Goal: Transaction & Acquisition: Subscribe to service/newsletter

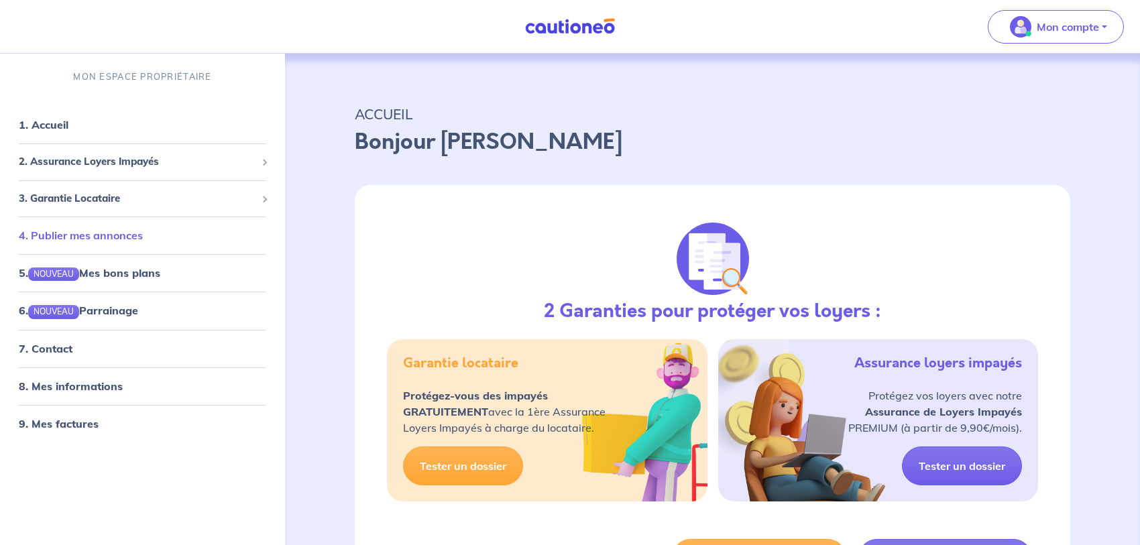
click at [125, 252] on li "4. Publier mes annonces" at bounding box center [142, 236] width 274 height 38
click at [118, 242] on link "4. Publier mes annonces" at bounding box center [81, 235] width 124 height 13
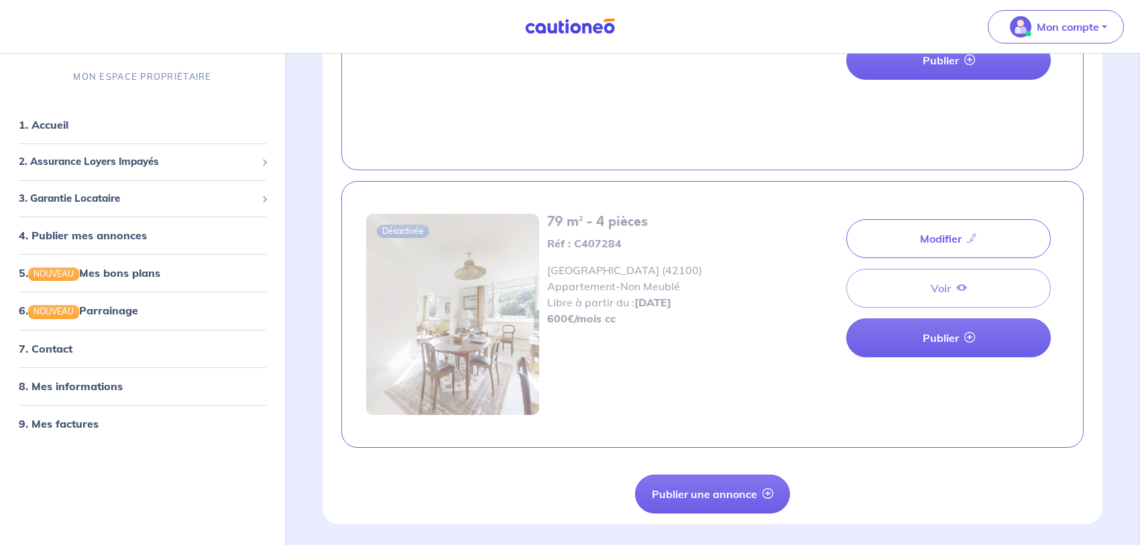
scroll to position [207, 0]
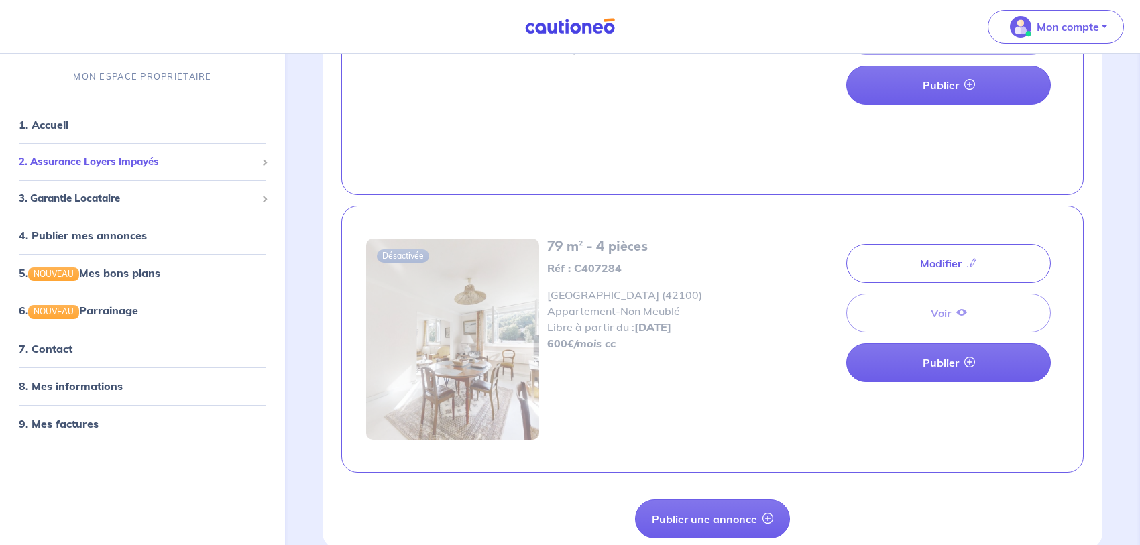
click at [103, 172] on div "2. Assurance Loyers Impayés" at bounding box center [142, 162] width 274 height 26
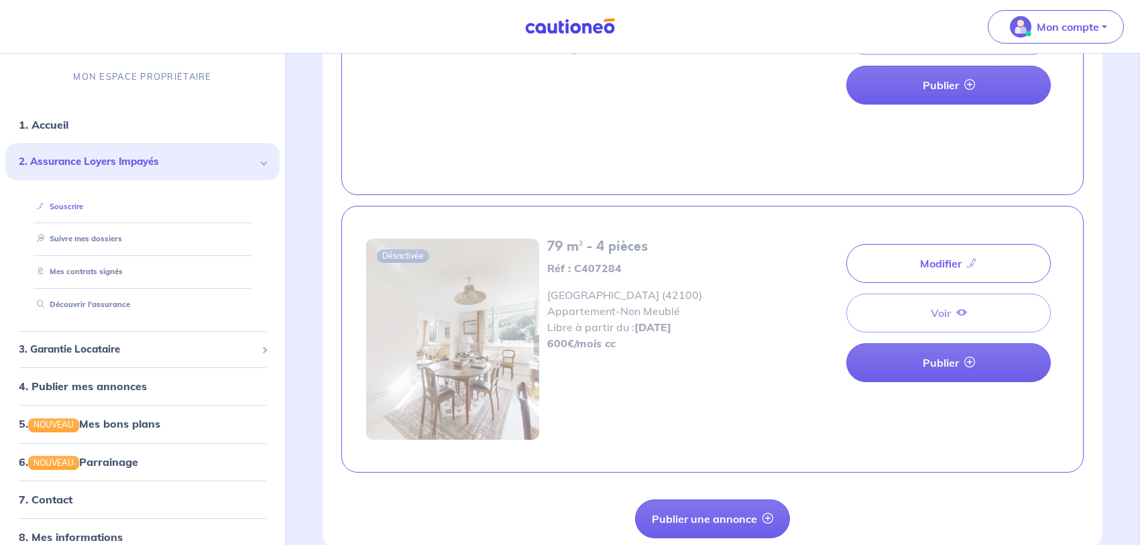
click at [70, 208] on link "Souscrire" at bounding box center [58, 206] width 52 height 9
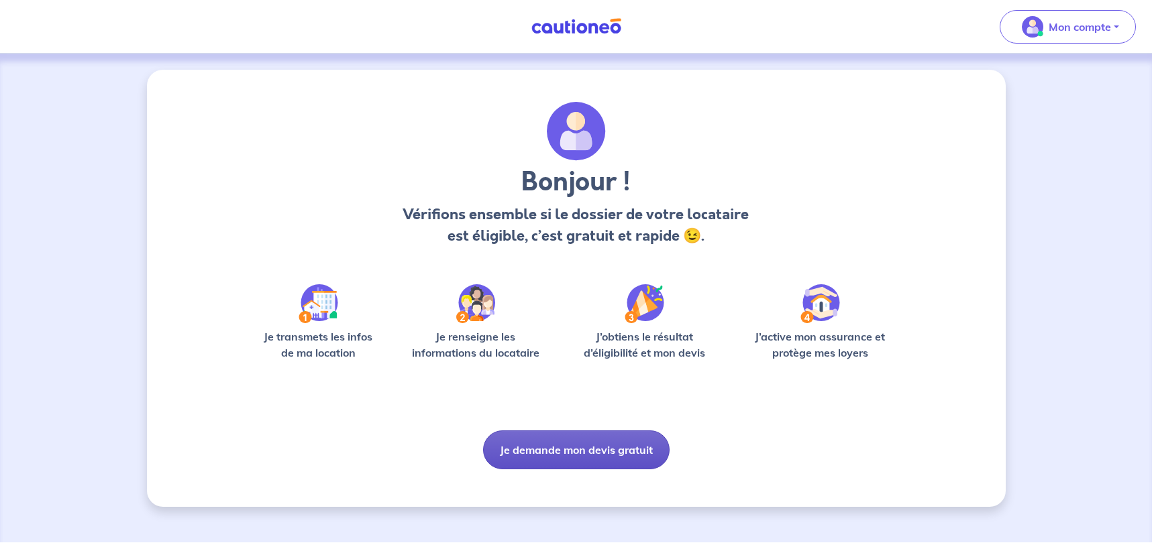
click at [660, 458] on button "Je demande mon devis gratuit" at bounding box center [576, 450] width 186 height 39
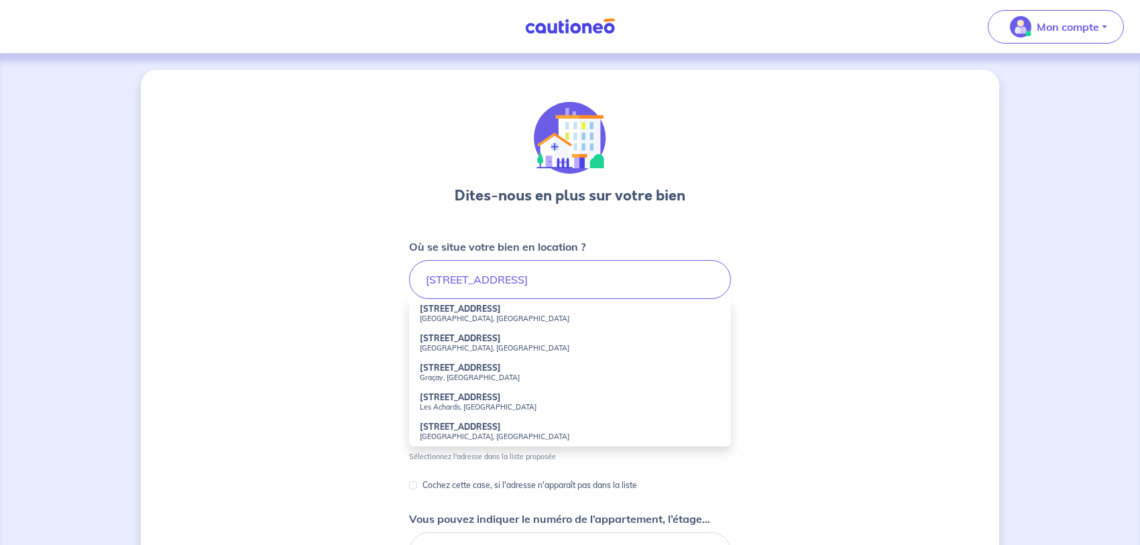
click at [455, 317] on small "[GEOGRAPHIC_DATA], [GEOGRAPHIC_DATA]" at bounding box center [570, 318] width 301 height 9
type input "[STREET_ADDRESS]"
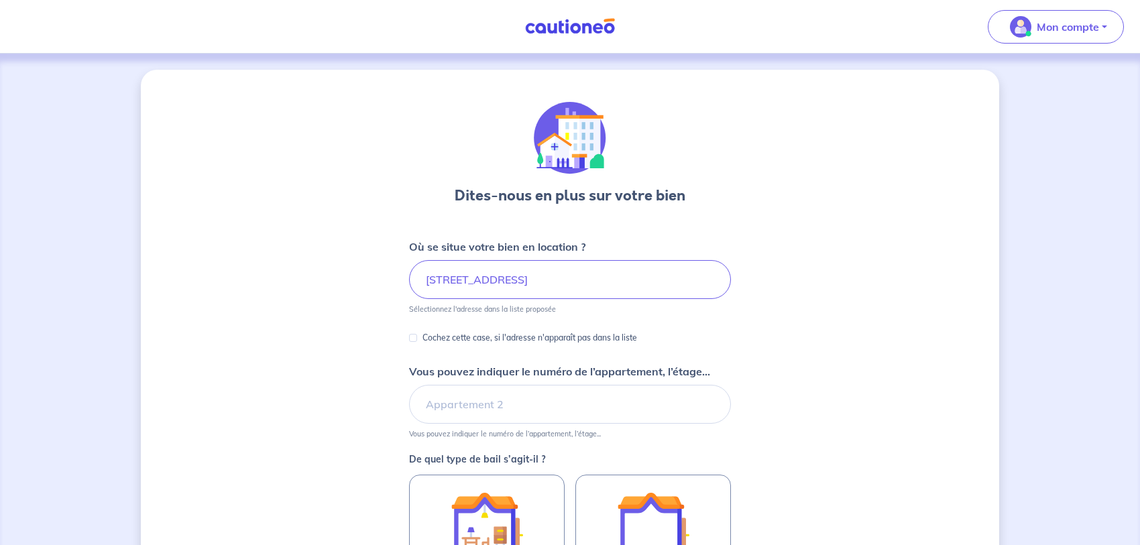
scroll to position [68, 0]
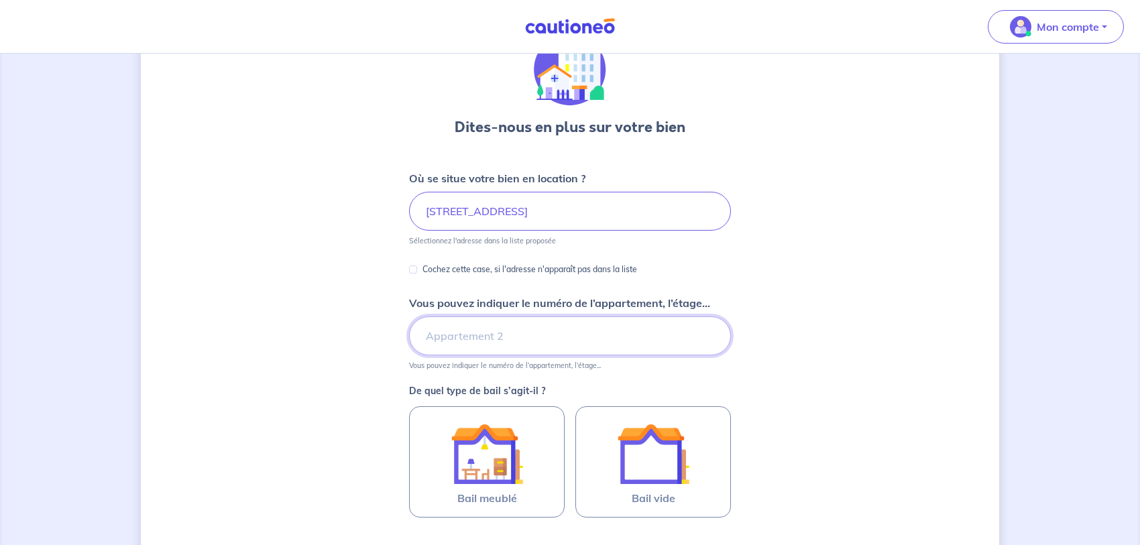
click at [628, 337] on input "Vous pouvez indiquer le numéro de l’appartement, l’étage..." at bounding box center [570, 336] width 322 height 39
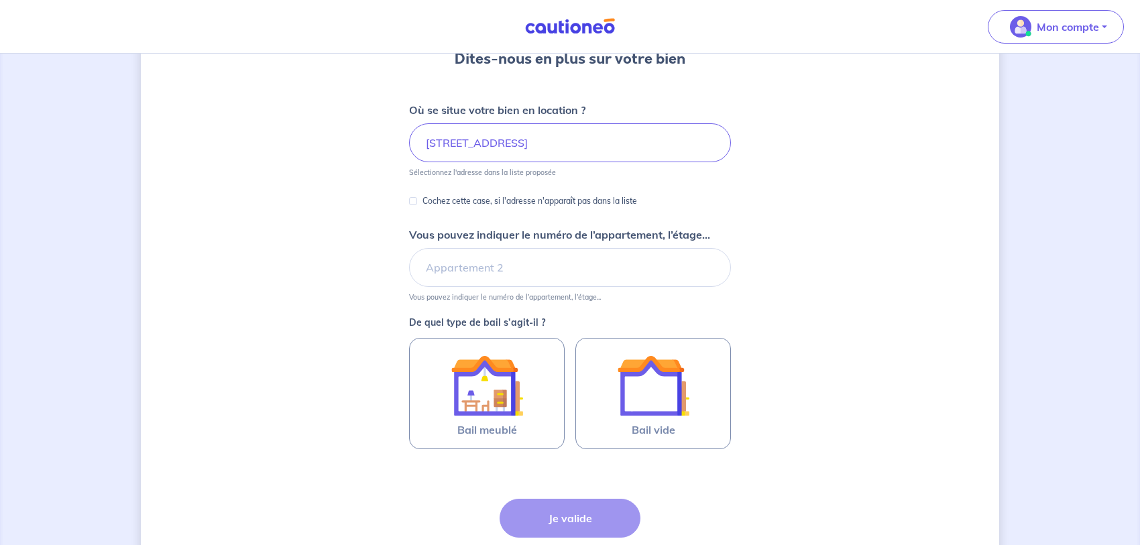
scroll to position [244, 0]
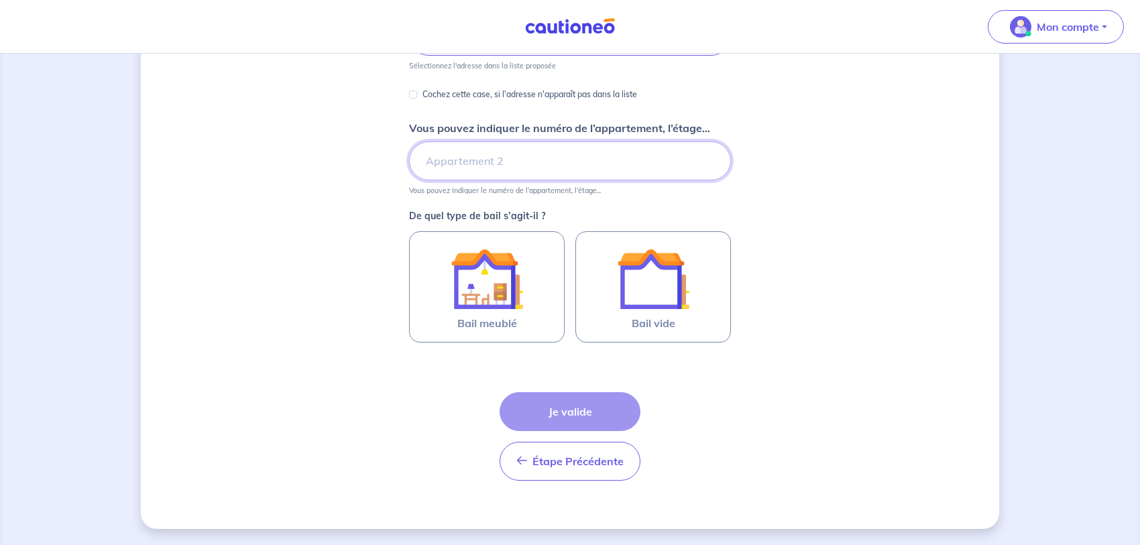
click at [566, 170] on input "Vous pouvez indiquer le numéro de l’appartement, l’étage..." at bounding box center [570, 161] width 322 height 39
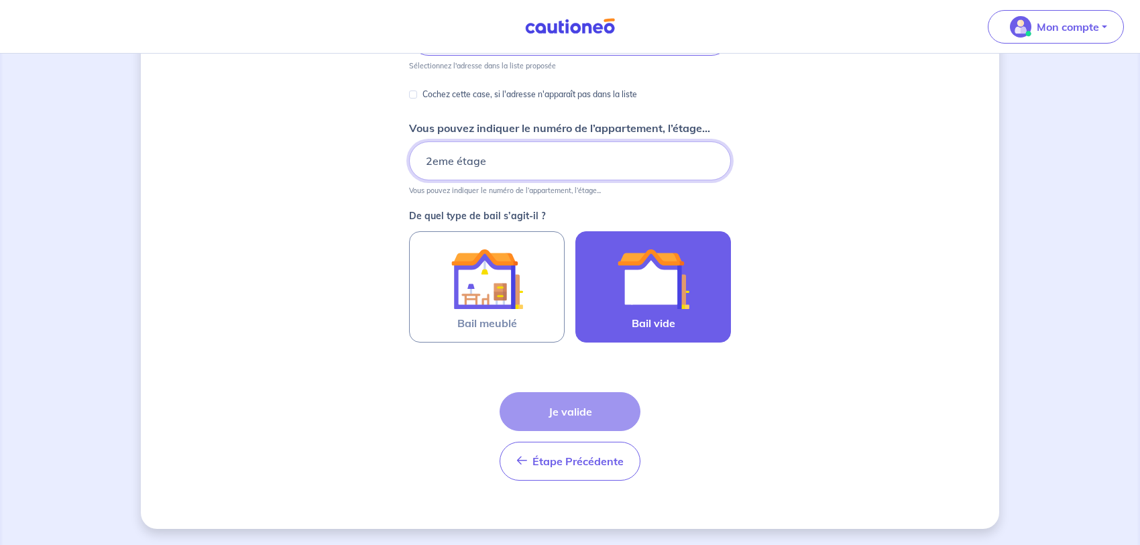
type input "2eme étage"
click at [643, 313] on img at bounding box center [653, 279] width 72 height 72
click at [0, 0] on input "Bail vide" at bounding box center [0, 0] width 0 height 0
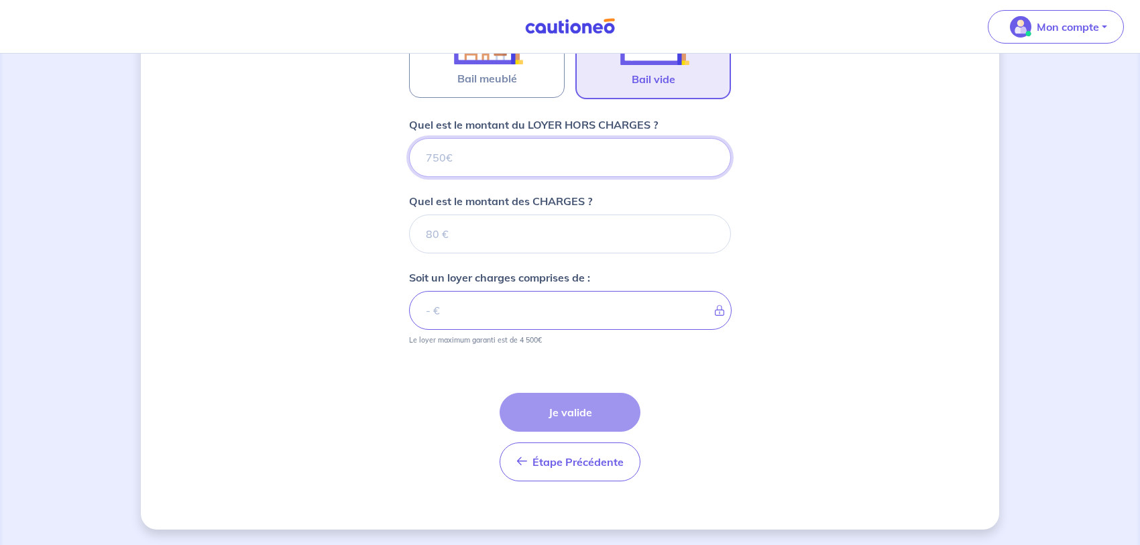
scroll to position [489, 0]
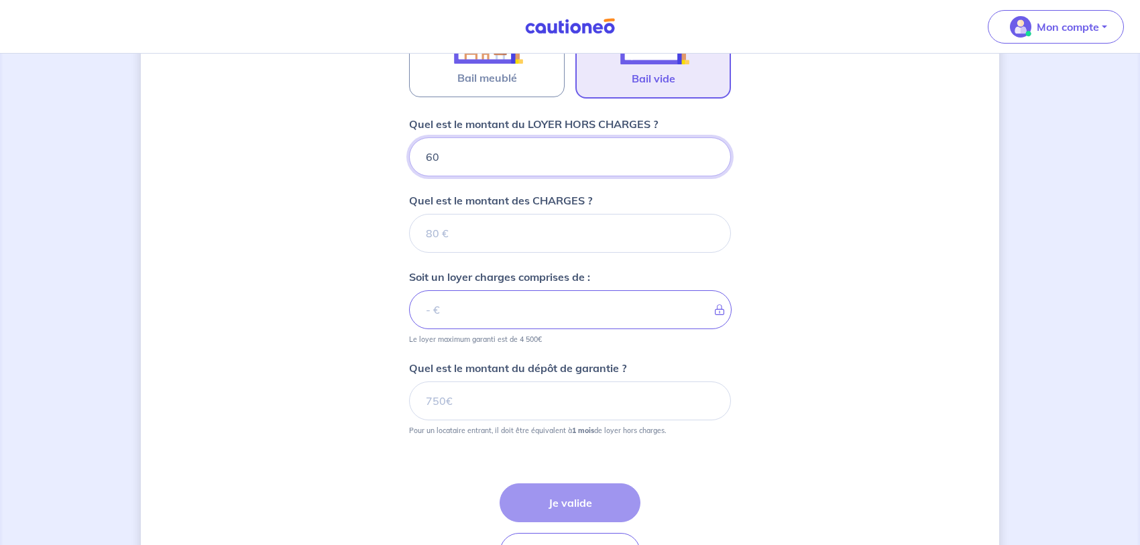
type input "600"
click at [599, 243] on input "Quel est le montant des CHARGES ?" at bounding box center [570, 233] width 322 height 39
type input "250"
type input "850"
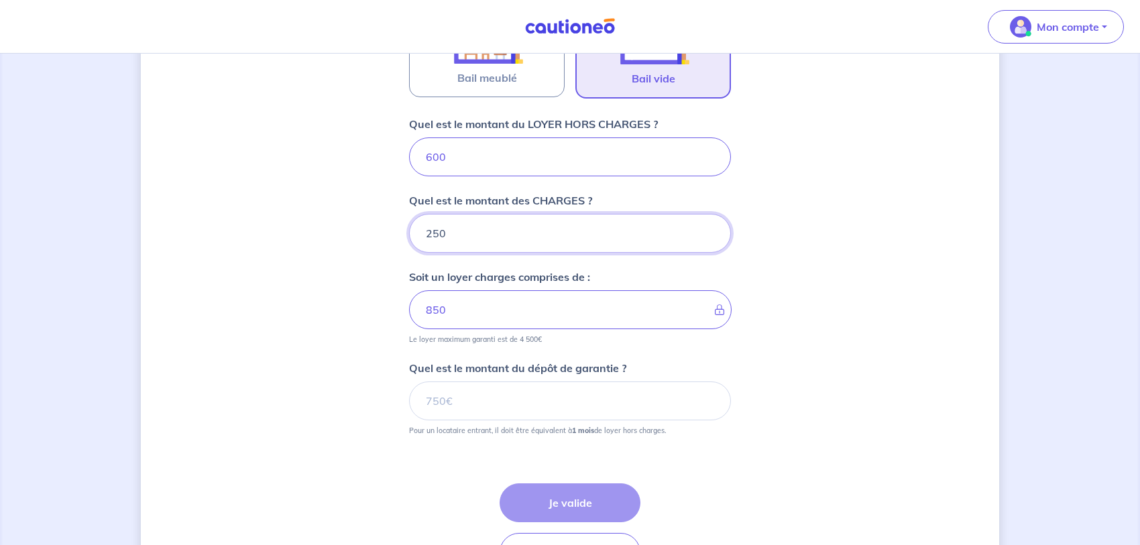
type input "250"
click at [611, 400] on input "Quel est le montant du dépôt de garantie ?" at bounding box center [570, 401] width 322 height 39
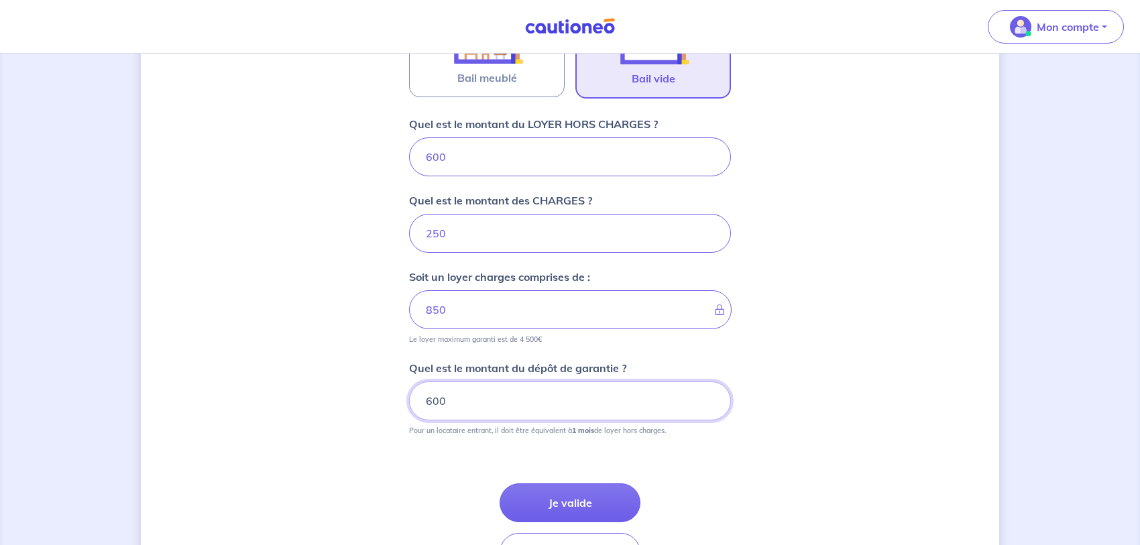
type input "600"
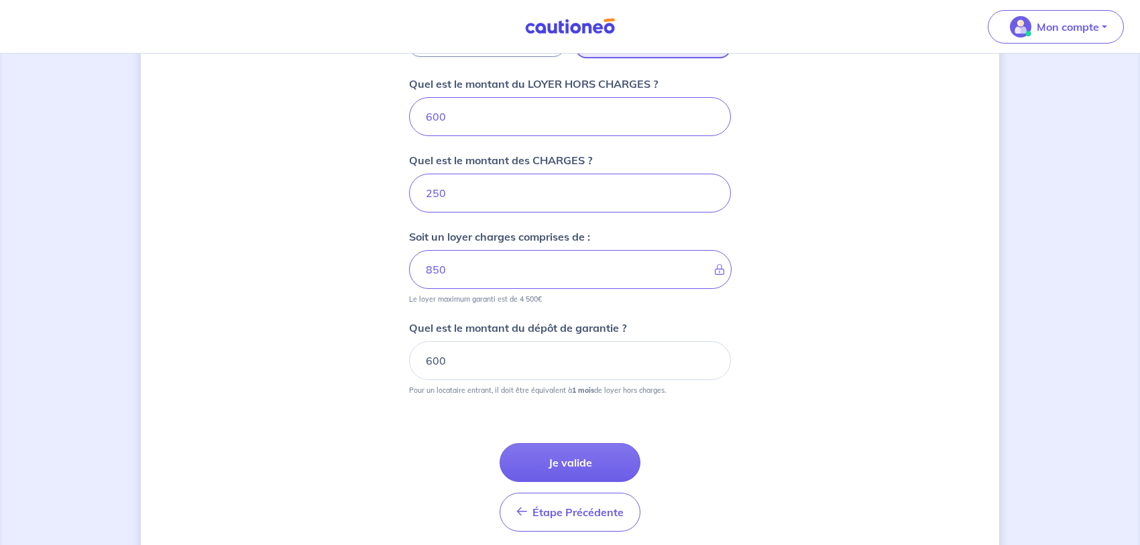
scroll to position [557, 0]
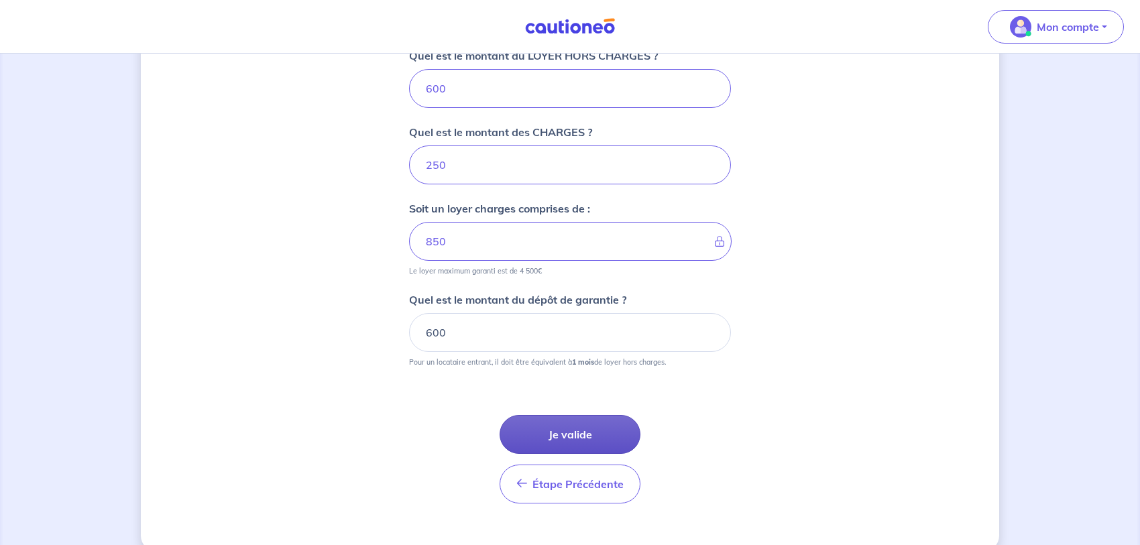
click at [595, 433] on button "Je valide" at bounding box center [570, 434] width 141 height 39
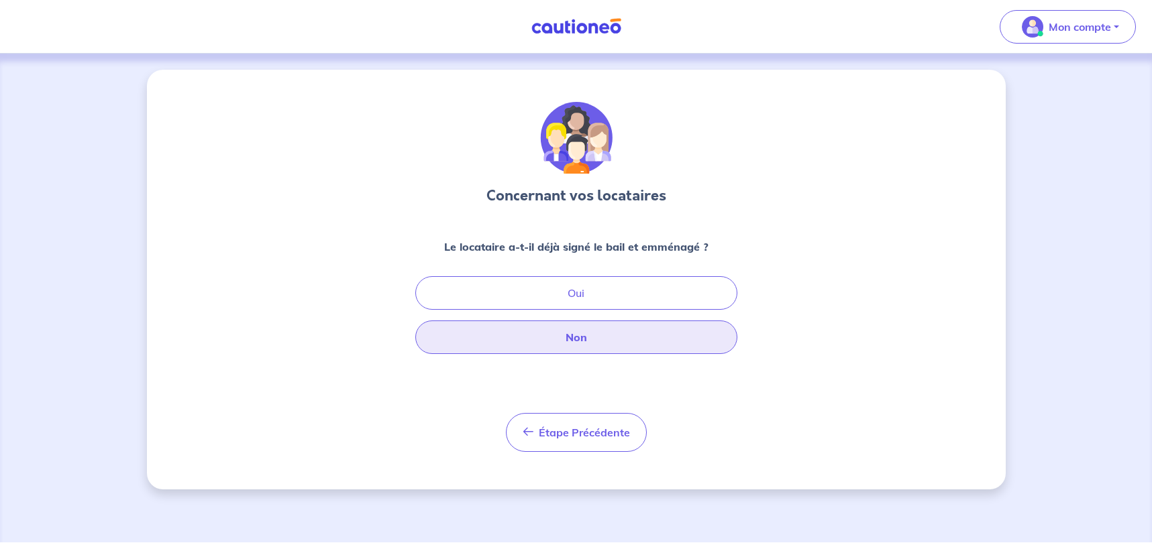
click at [661, 332] on button "Non" at bounding box center [576, 338] width 322 height 34
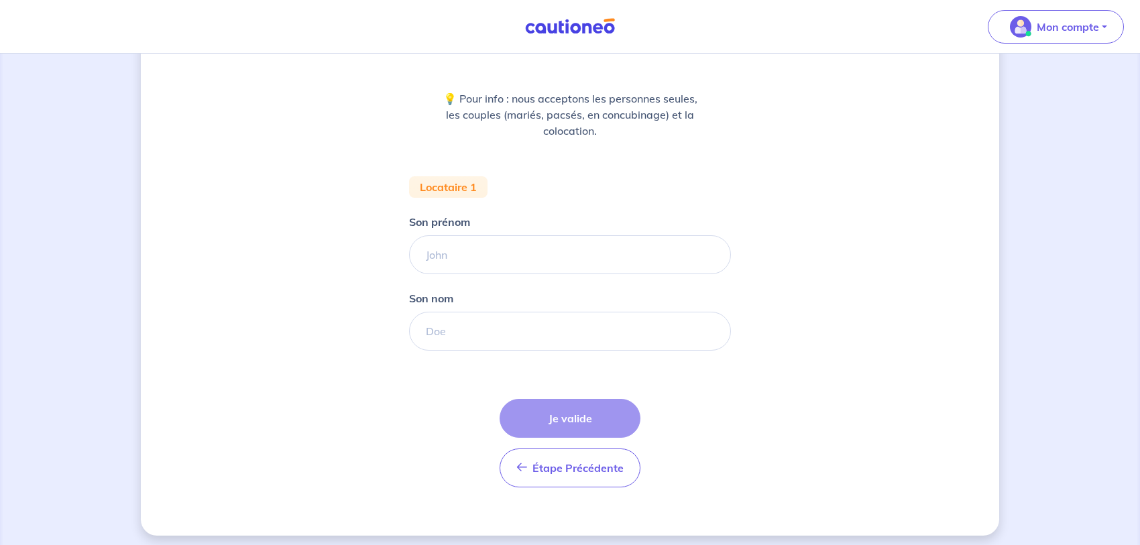
scroll to position [155, 0]
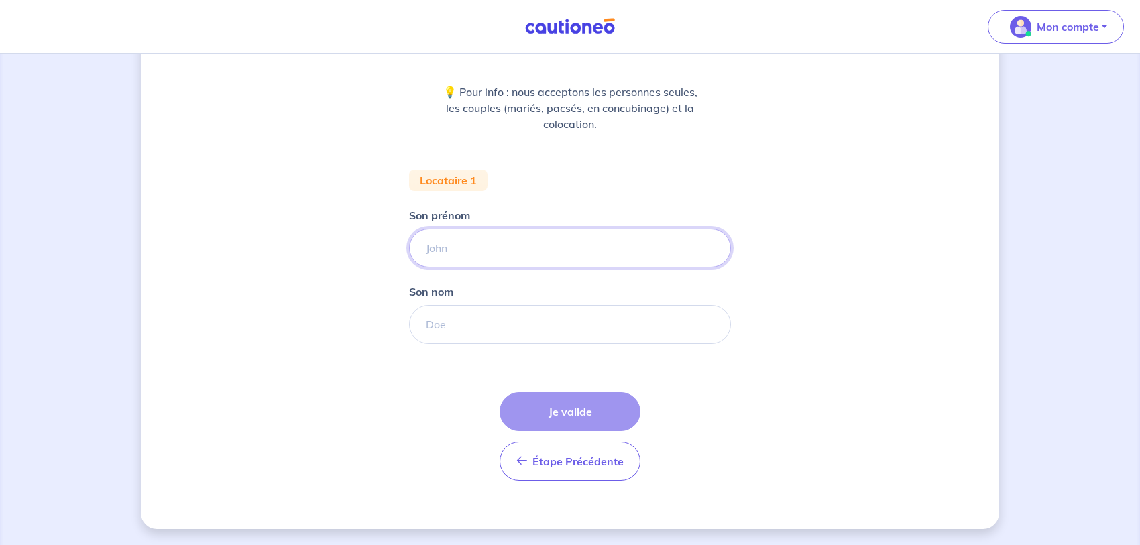
click at [608, 264] on input "Son prénom" at bounding box center [570, 248] width 322 height 39
click at [52, 360] on div "Concernant vos locataires 💡 Pour info : nous acceptons les personnes seules, le…" at bounding box center [570, 222] width 1140 height 647
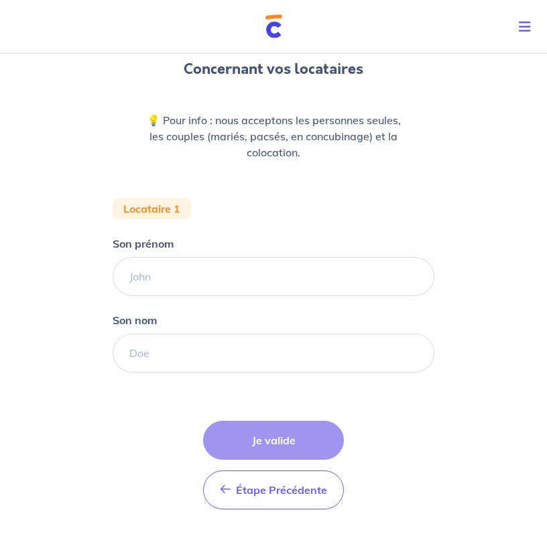
scroll to position [81, 0]
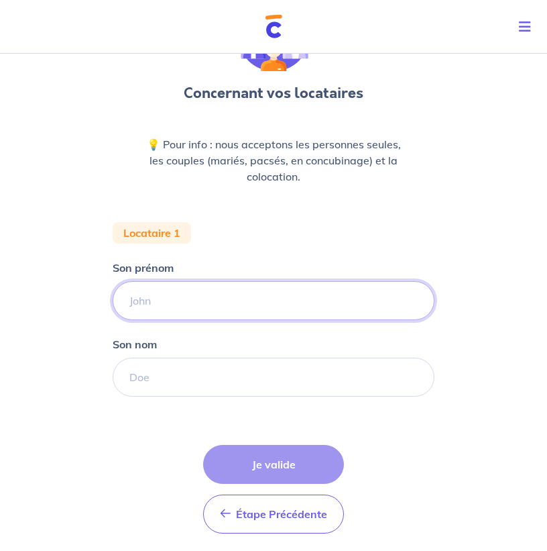
click at [244, 296] on input "Son prénom" at bounding box center [274, 300] width 322 height 39
type input "m"
type input "MOANECHA"
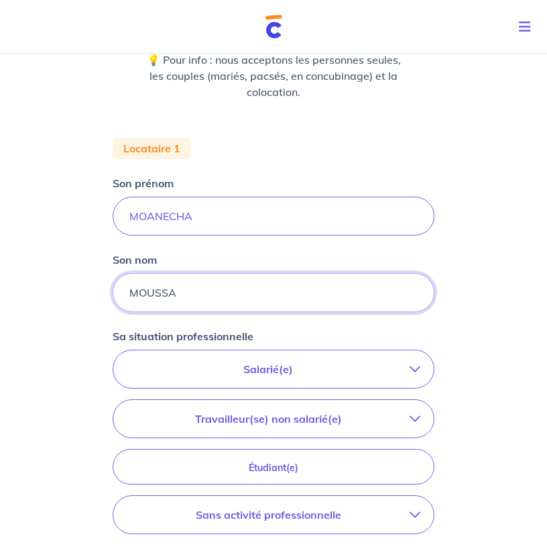
scroll to position [218, 0]
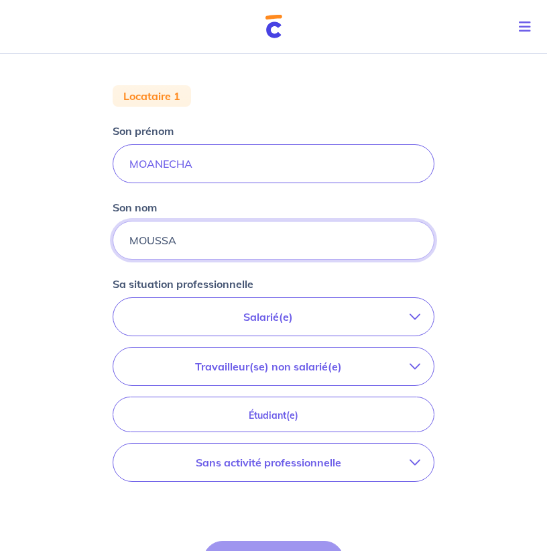
type input "MOUSSA"
click at [321, 471] on button "Sans activité professionnelle" at bounding box center [273, 462] width 321 height 38
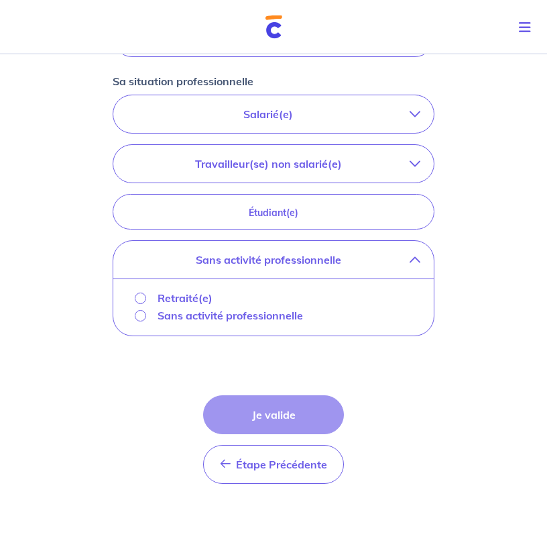
scroll to position [423, 0]
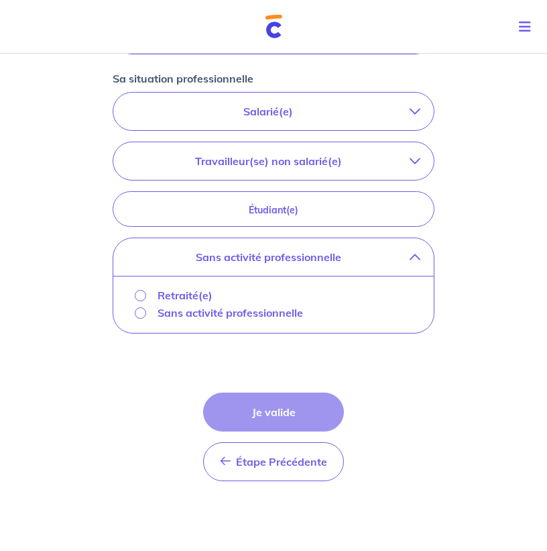
click at [267, 315] on p "Sans activité professionnelle" at bounding box center [231, 313] width 146 height 16
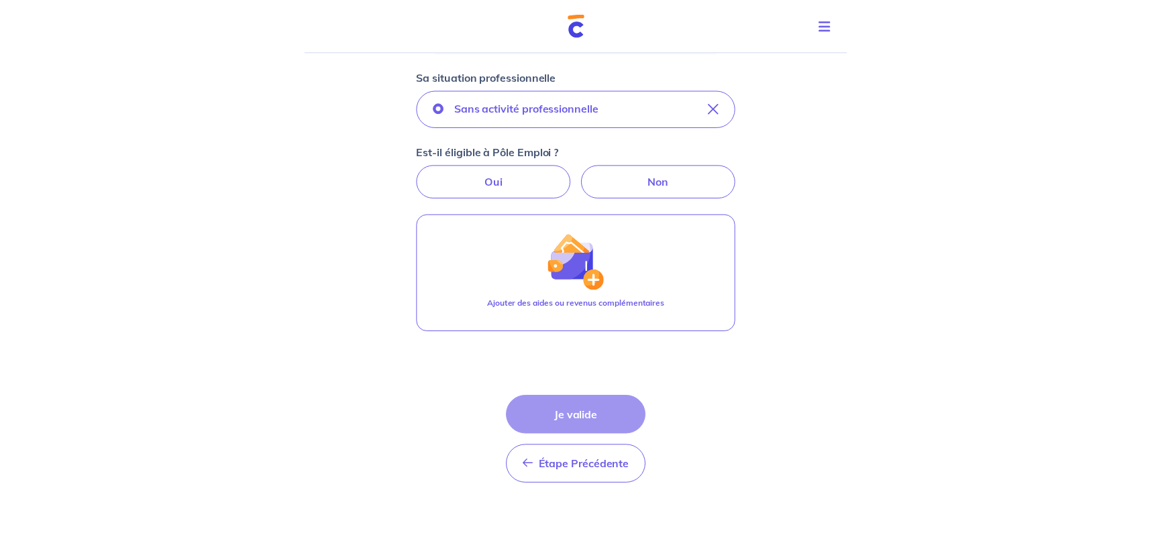
scroll to position [374, 0]
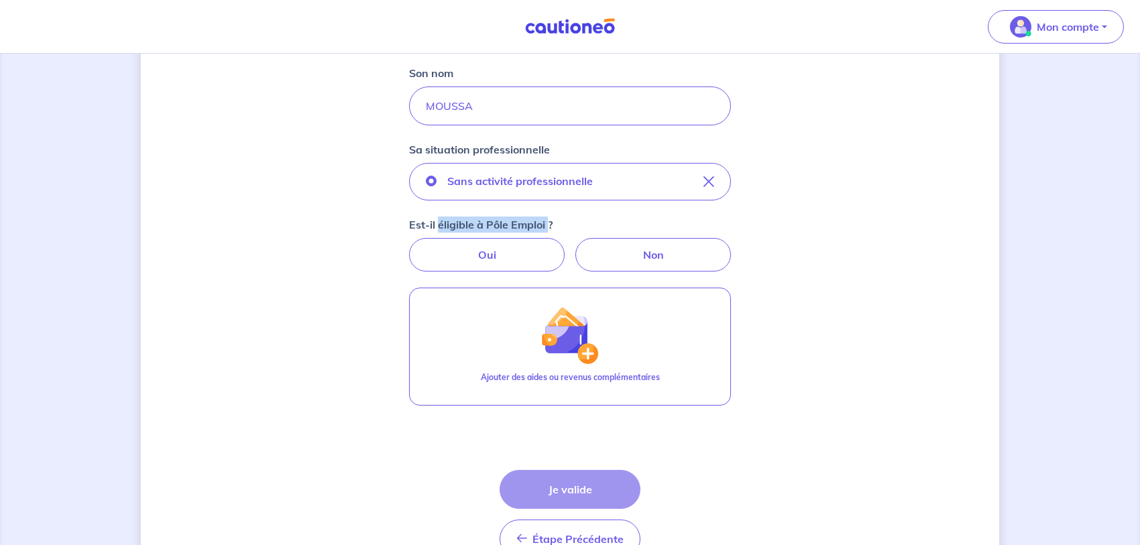
drag, startPoint x: 438, startPoint y: 223, endPoint x: 548, endPoint y: 231, distance: 110.4
click at [548, 231] on p "Est-il éligible à Pôle Emploi ?" at bounding box center [481, 225] width 144 height 16
click at [617, 254] on label "Non" at bounding box center [654, 255] width 156 height 34
click at [575, 247] on input "Non" at bounding box center [570, 242] width 9 height 9
radio input "true"
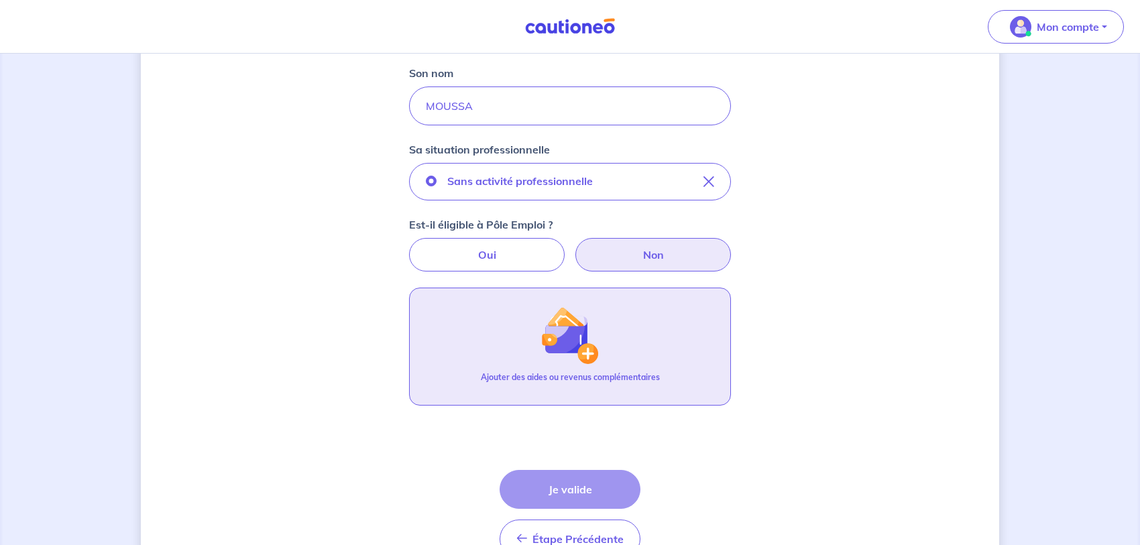
click at [625, 325] on button "Ajouter des aides ou revenus complémentaires" at bounding box center [570, 347] width 322 height 118
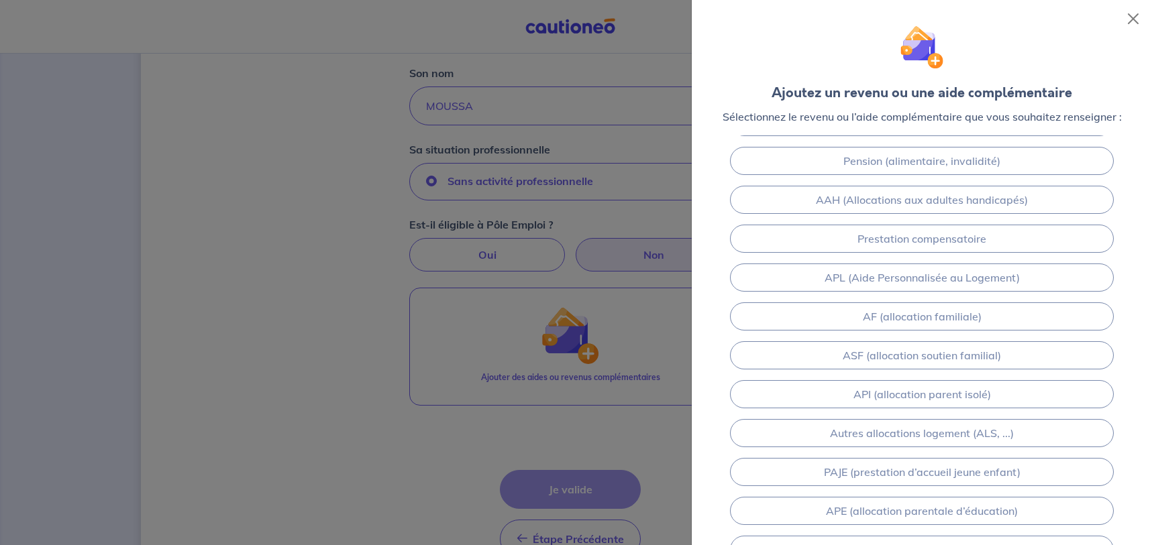
scroll to position [80, 0]
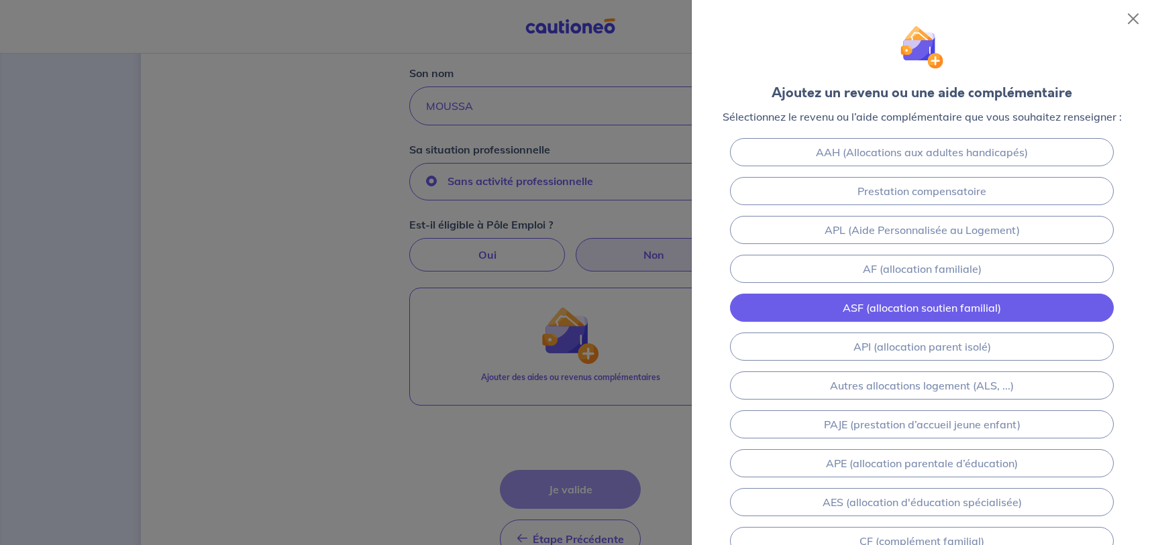
click at [822, 301] on link "ASF (allocation soutien familial)" at bounding box center [921, 308] width 383 height 28
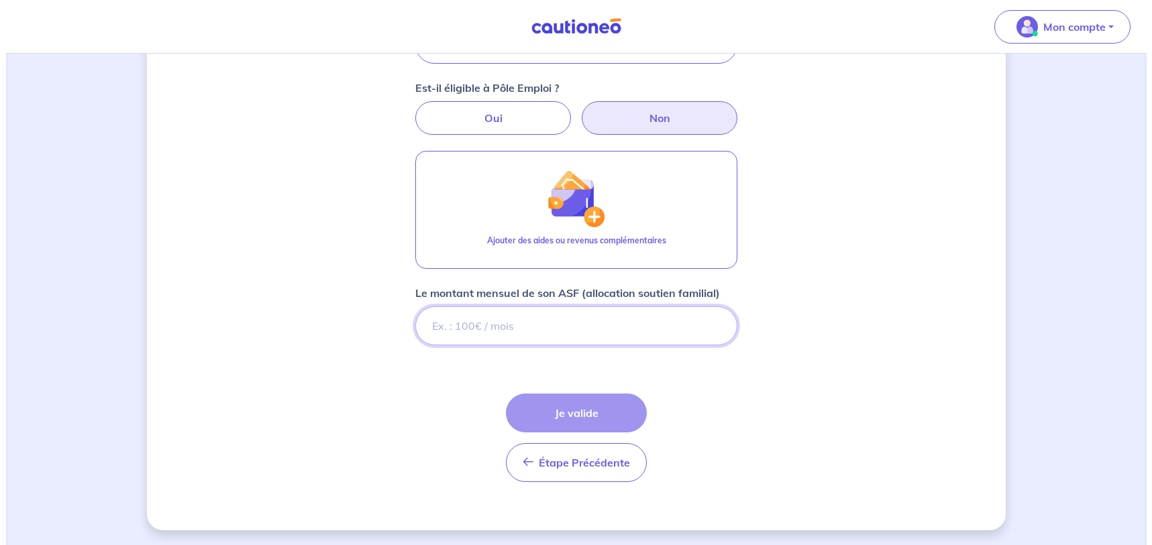
scroll to position [512, 0]
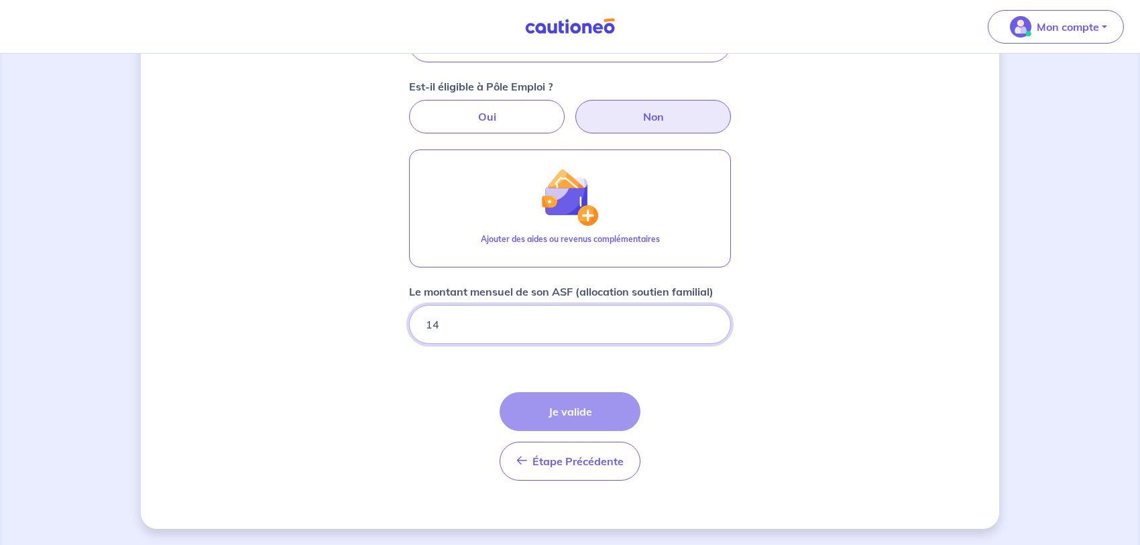
type input "149"
type input "149.43"
click at [615, 401] on div "Étape Précédente Précédent Je valide Je valide" at bounding box center [570, 436] width 141 height 89
click at [590, 408] on div "Étape Précédente Précédent Je valide Je valide" at bounding box center [570, 436] width 141 height 89
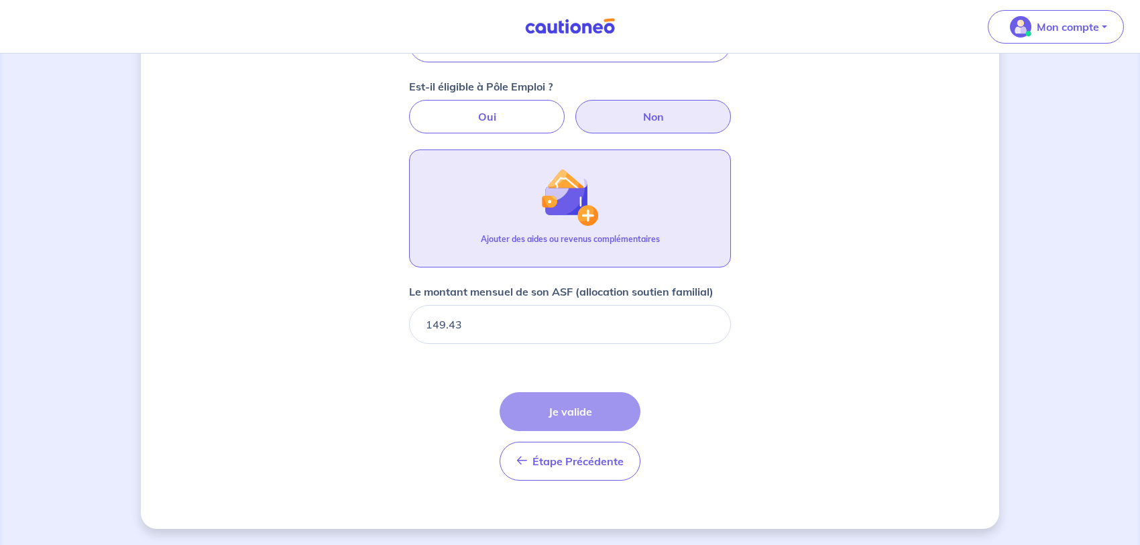
click at [612, 177] on button "Ajouter des aides ou revenus complémentaires" at bounding box center [570, 209] width 322 height 118
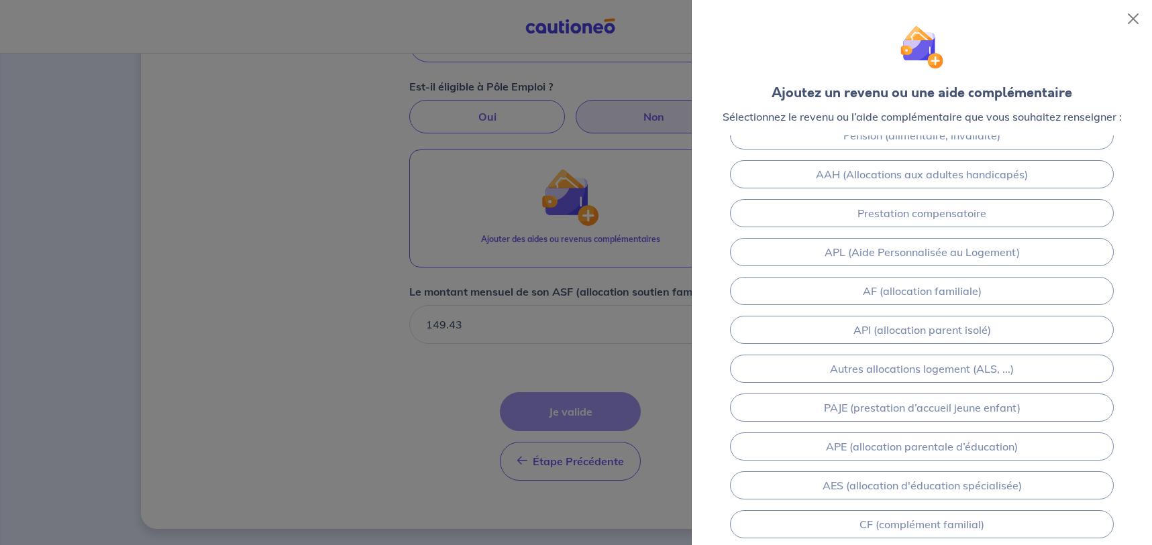
scroll to position [80, 0]
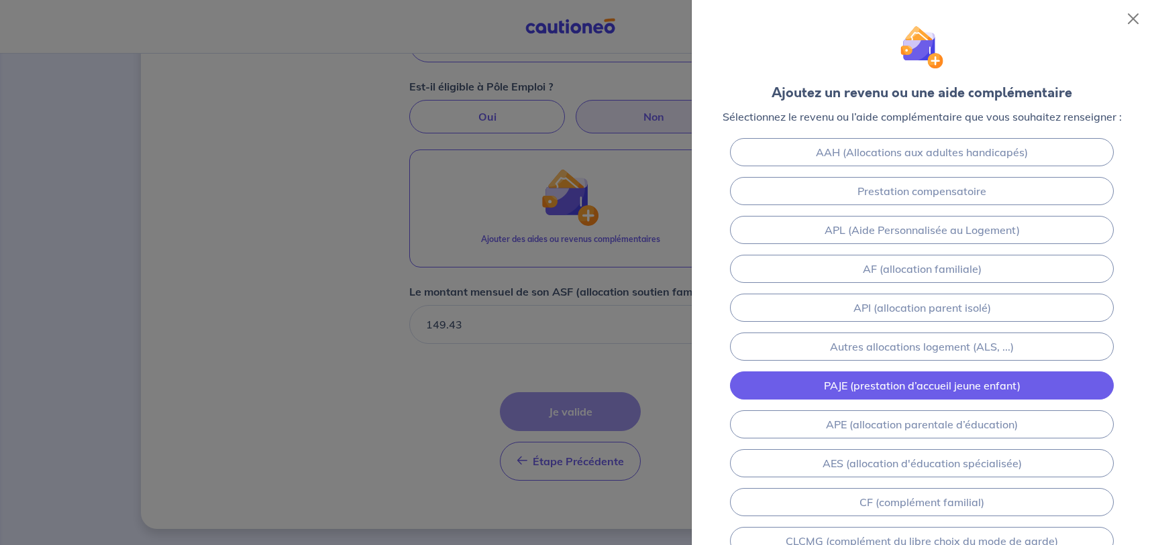
click at [908, 392] on link "PAJE (prestation d’accueil jeune enfant)" at bounding box center [921, 386] width 383 height 28
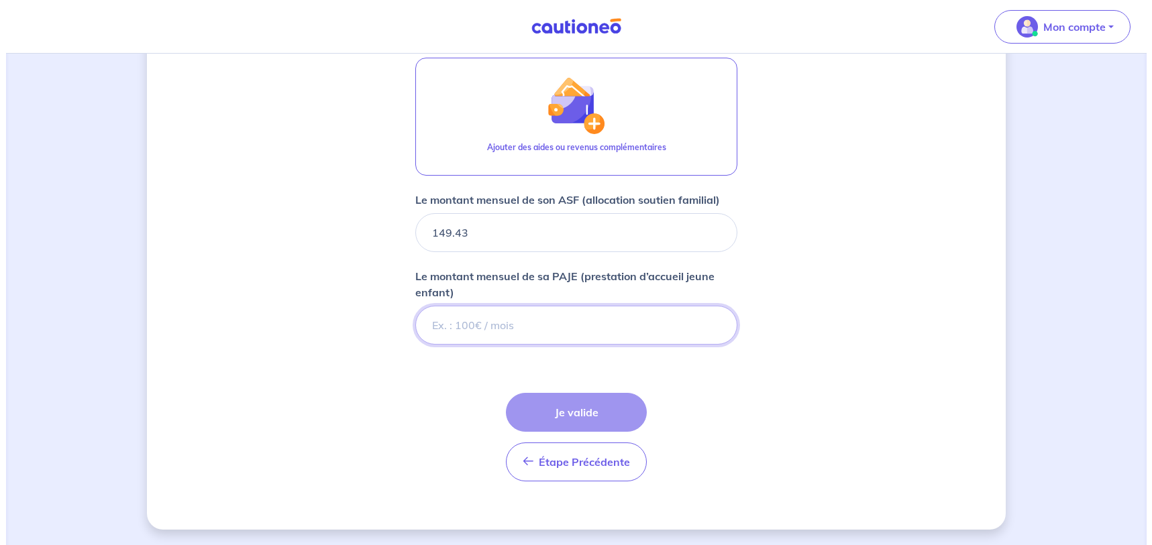
scroll to position [604, 0]
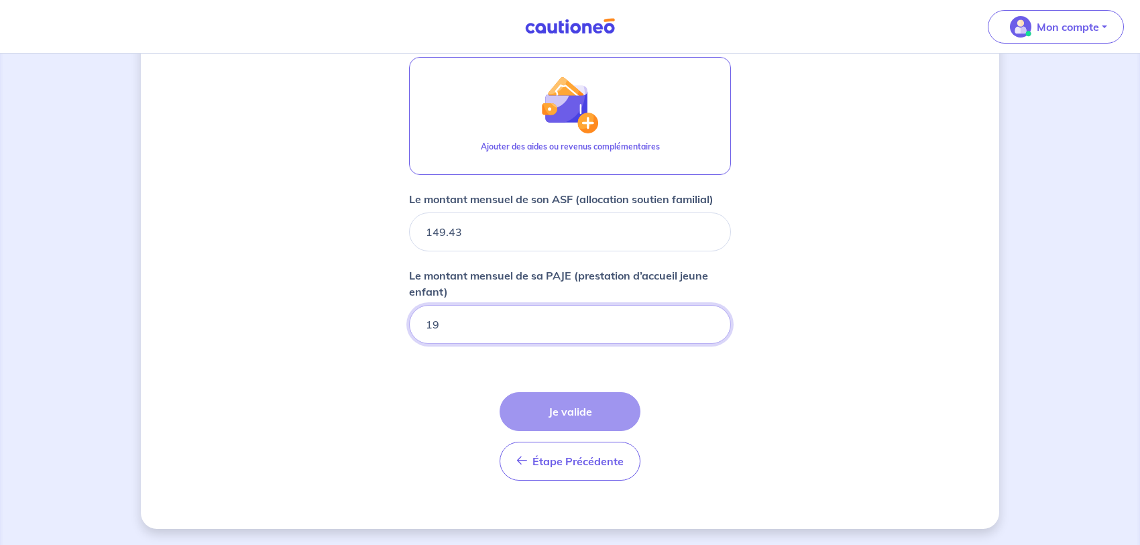
type input "196"
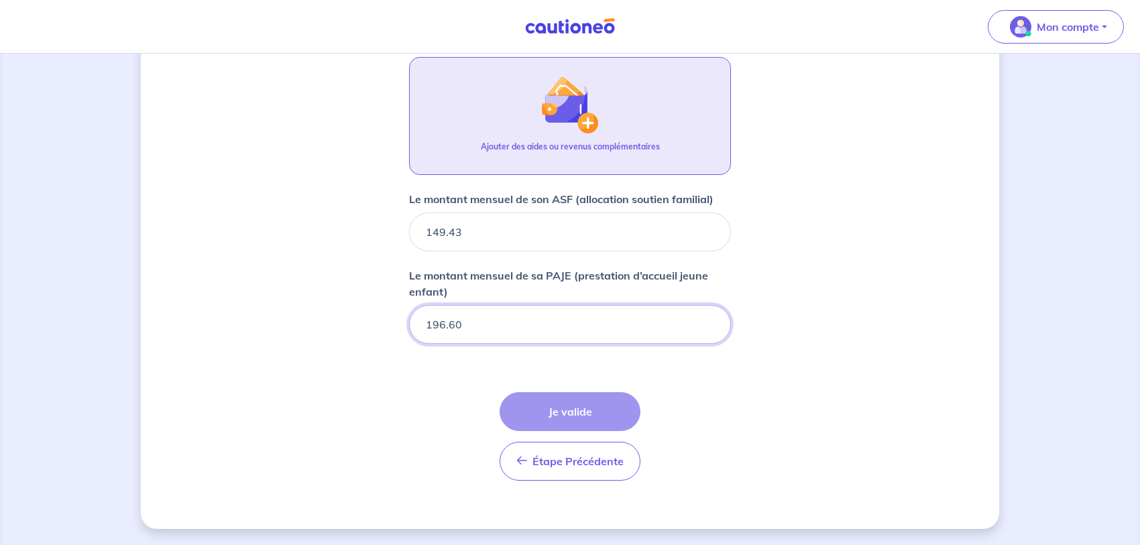
type input "196.60"
click at [571, 85] on img "button" at bounding box center [570, 105] width 58 height 58
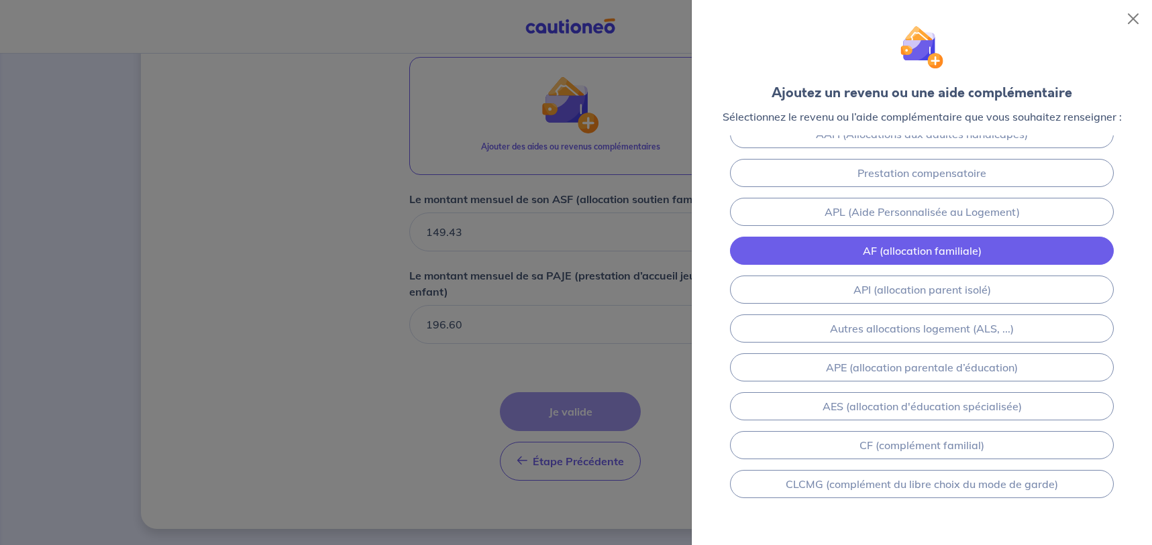
scroll to position [124, 0]
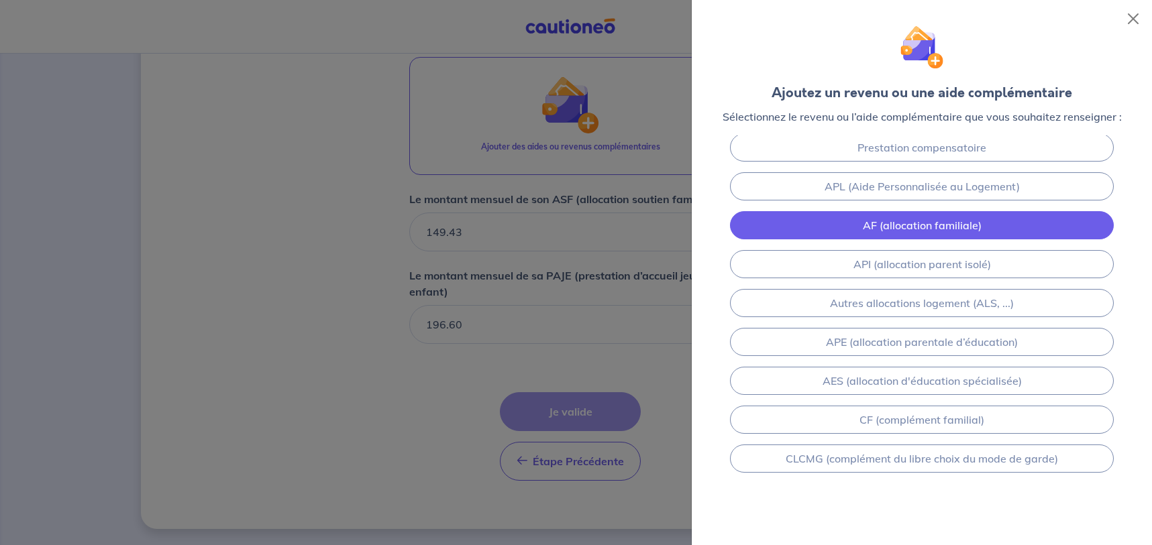
click at [983, 227] on link "AF (allocation familiale)" at bounding box center [921, 225] width 383 height 28
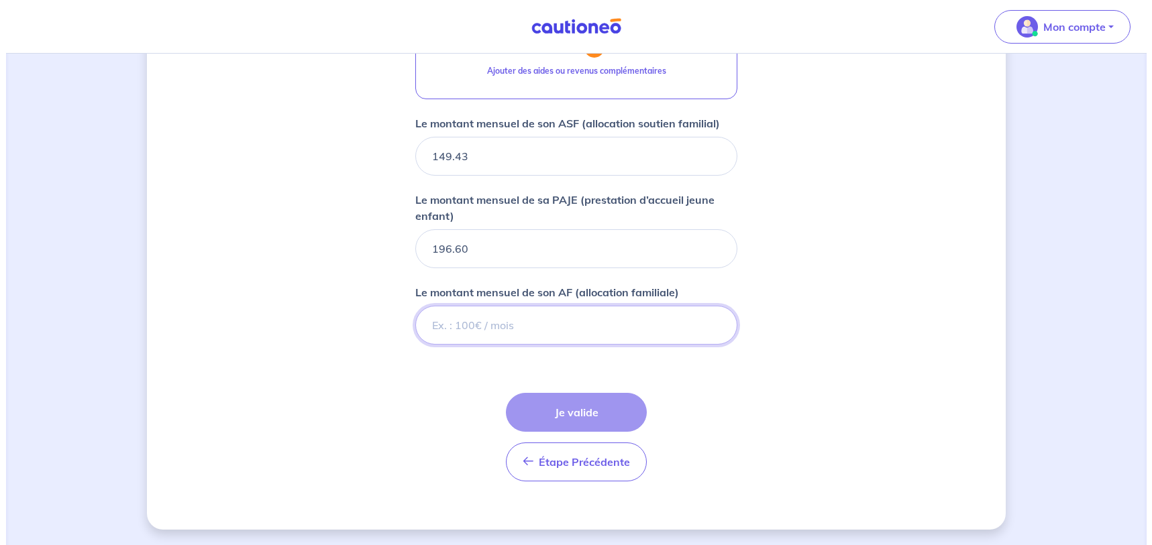
scroll to position [681, 0]
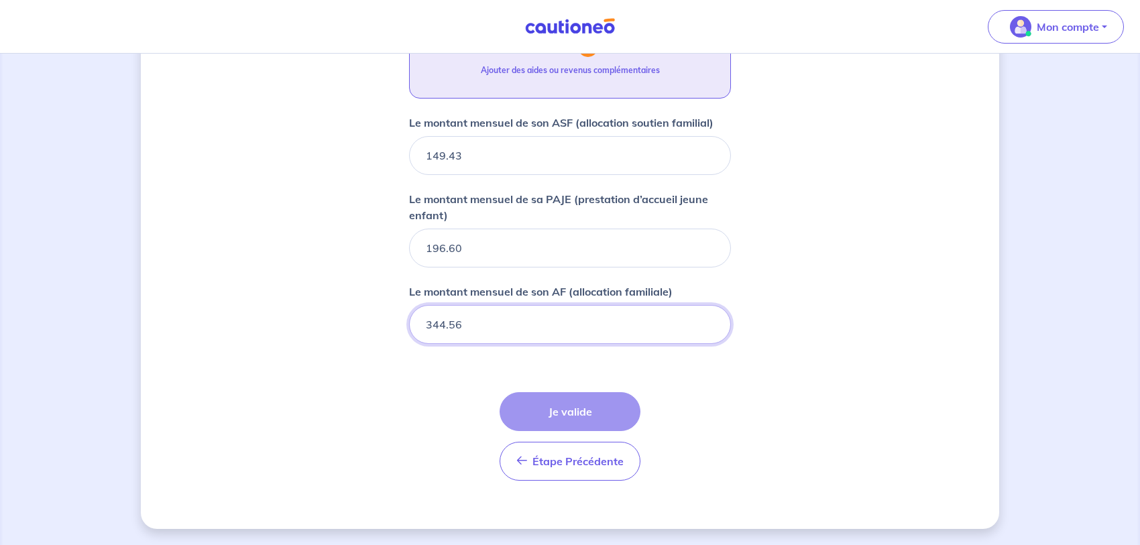
type input "344.56"
click at [545, 79] on div "Ajouter des aides ou revenus complémentaires" at bounding box center [570, 75] width 179 height 23
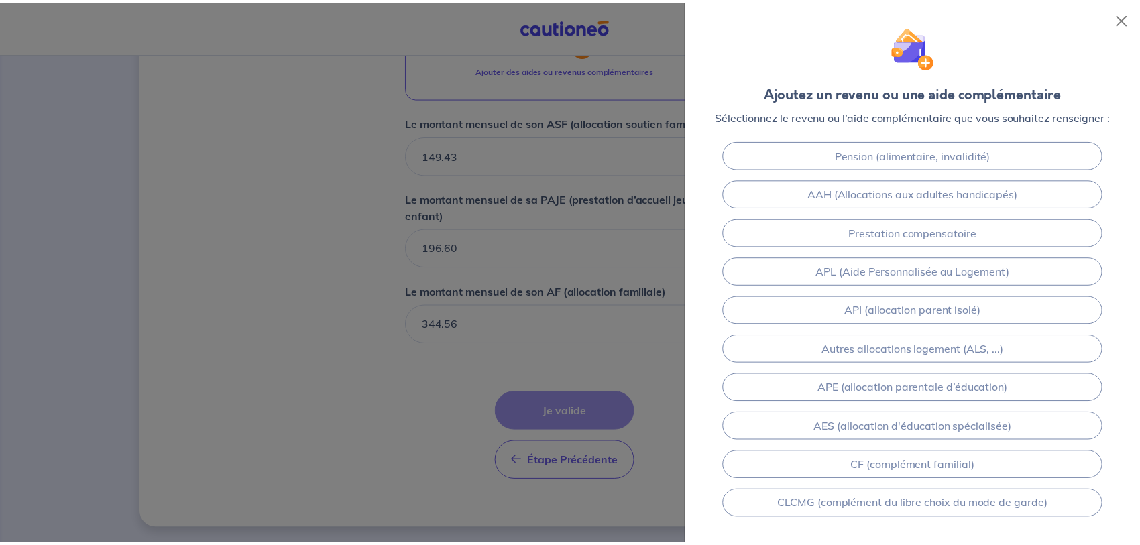
scroll to position [80, 0]
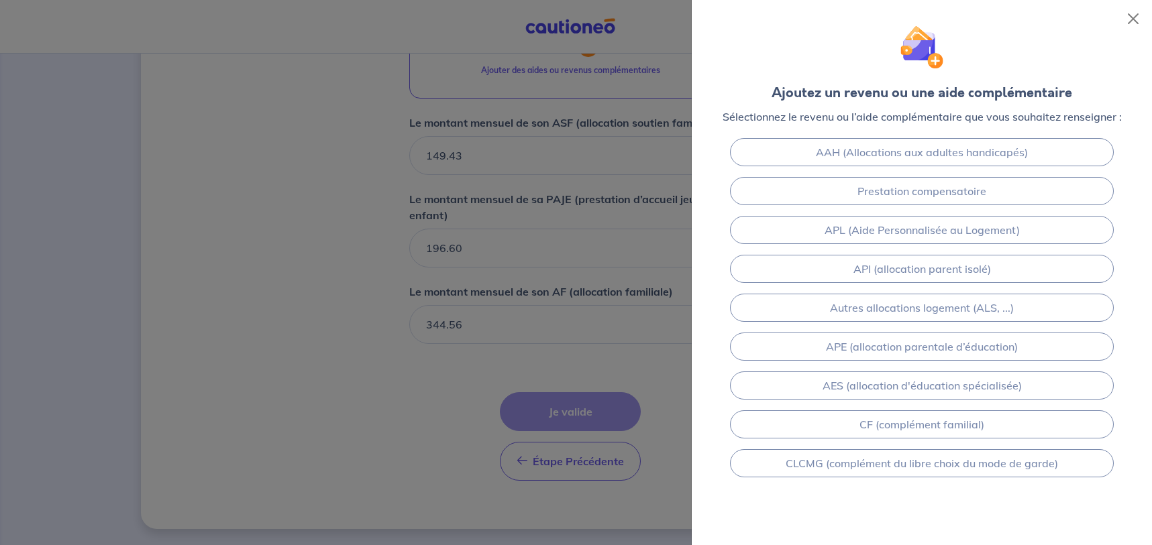
click at [325, 346] on div at bounding box center [576, 272] width 1152 height 545
click at [1124, 20] on button "Close" at bounding box center [1132, 18] width 21 height 21
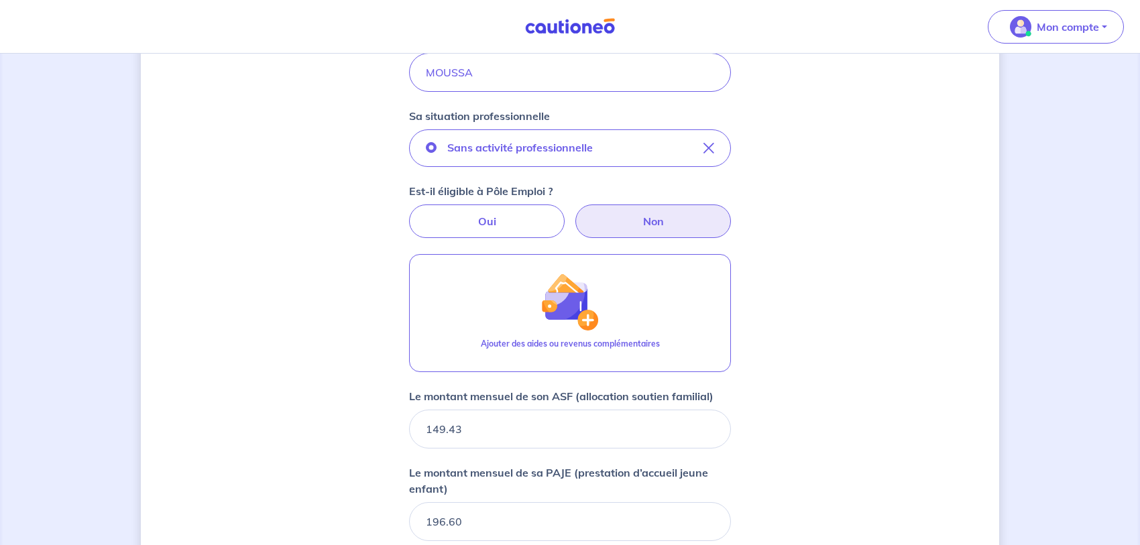
scroll to position [339, 0]
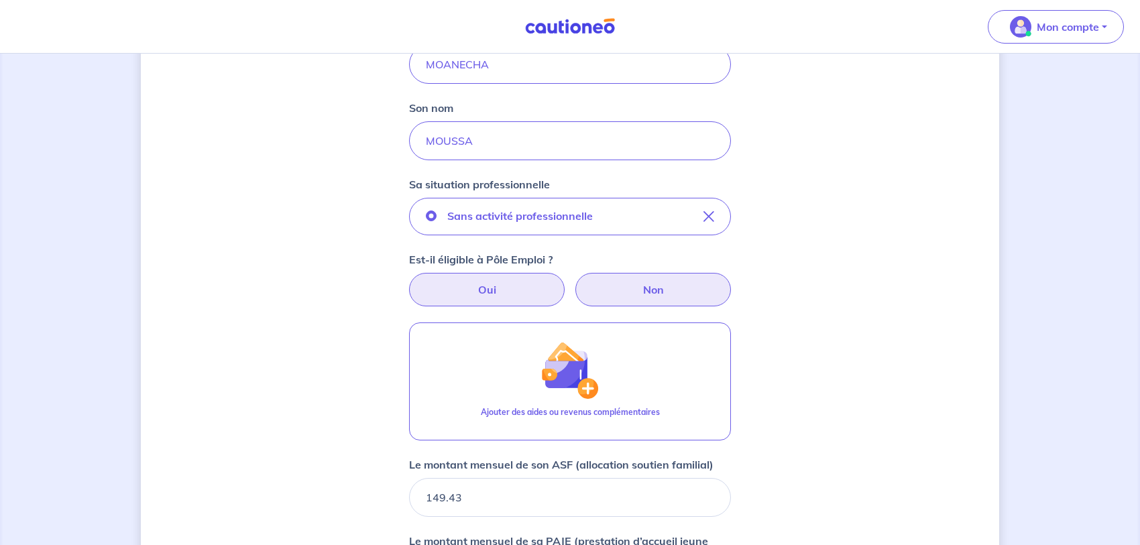
click at [514, 283] on label "Oui" at bounding box center [487, 290] width 156 height 34
click at [566, 282] on input "Oui" at bounding box center [570, 277] width 9 height 9
radio input "true"
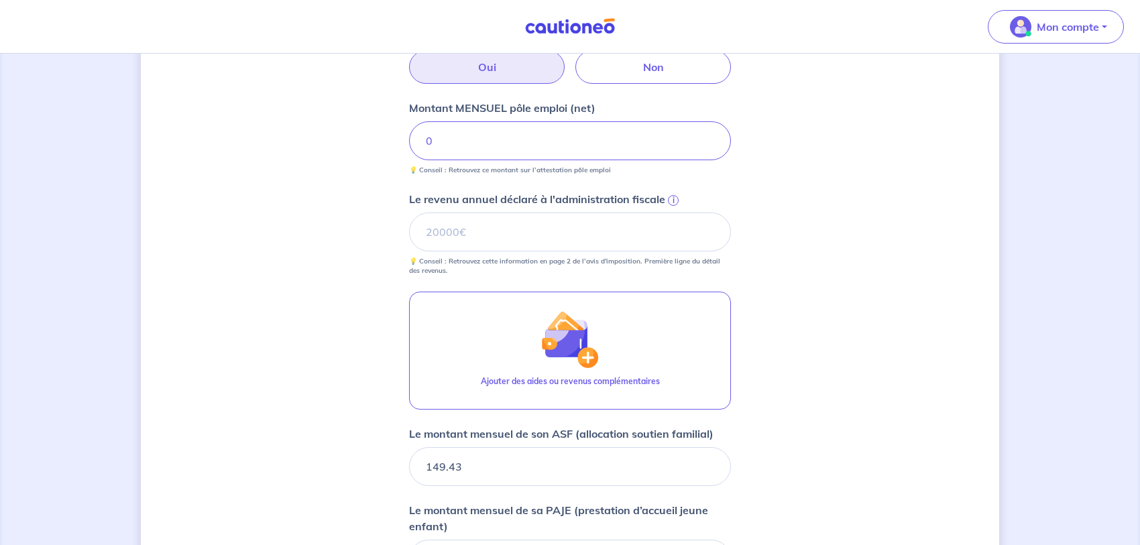
scroll to position [544, 0]
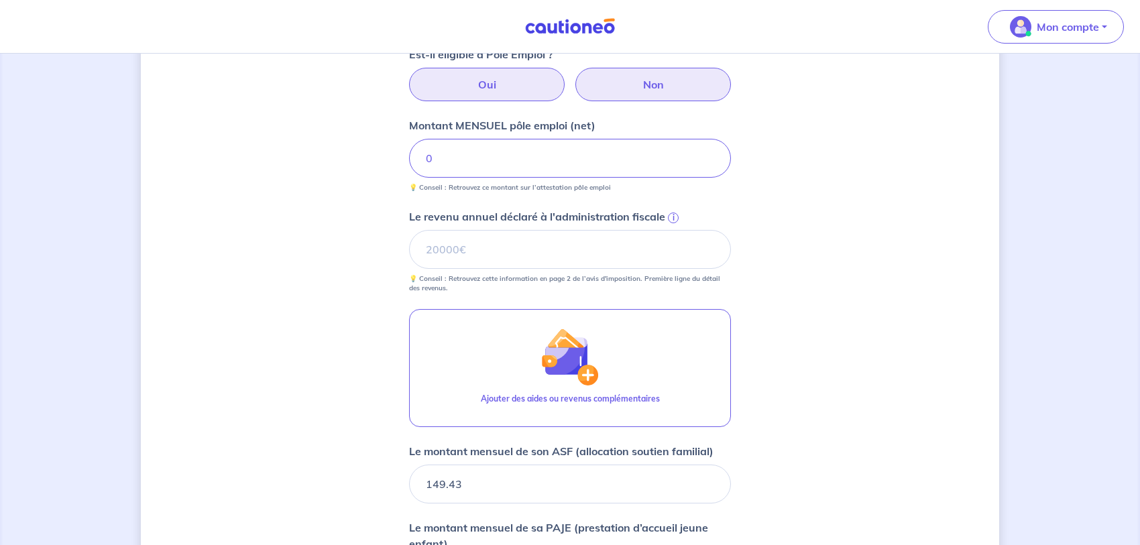
click at [665, 93] on label "Non" at bounding box center [654, 85] width 156 height 34
click at [575, 76] on input "Non" at bounding box center [570, 72] width 9 height 9
radio input "true"
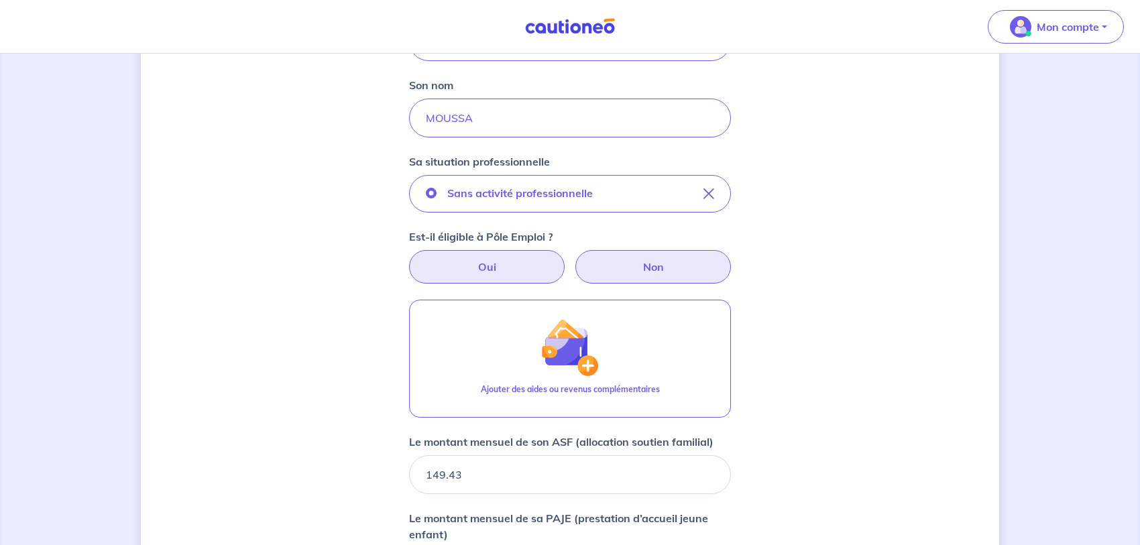
scroll to position [339, 0]
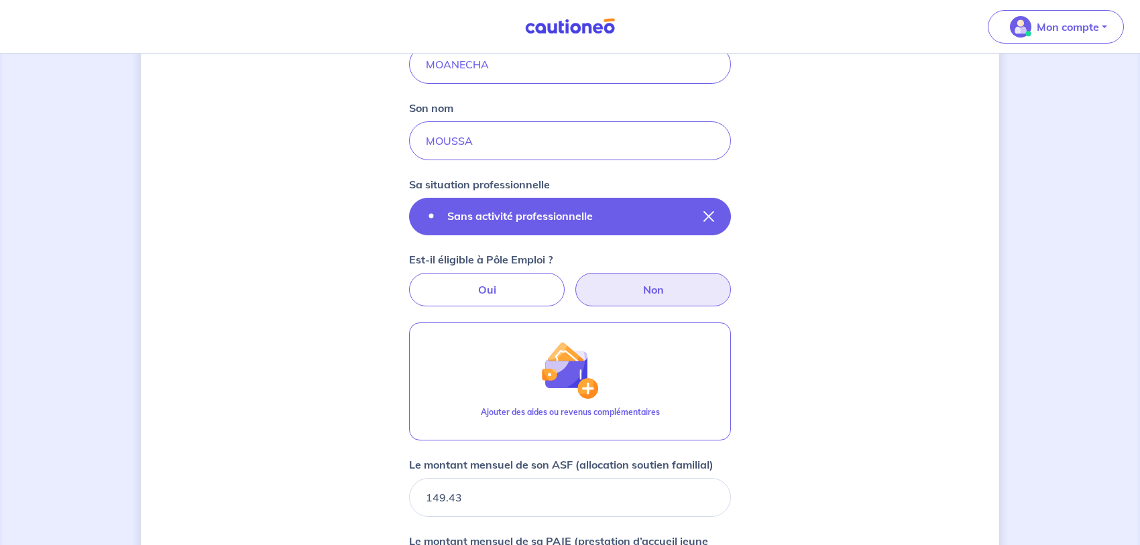
click at [550, 220] on p "Sans activité professionnelle" at bounding box center [520, 216] width 146 height 16
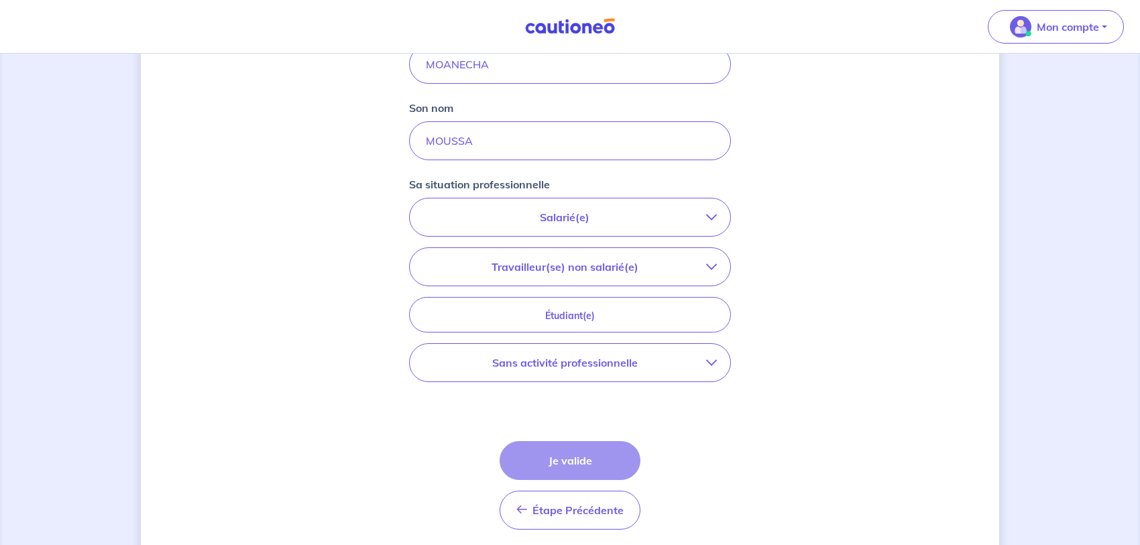
click at [632, 367] on p "Sans activité professionnelle" at bounding box center [564, 363] width 283 height 16
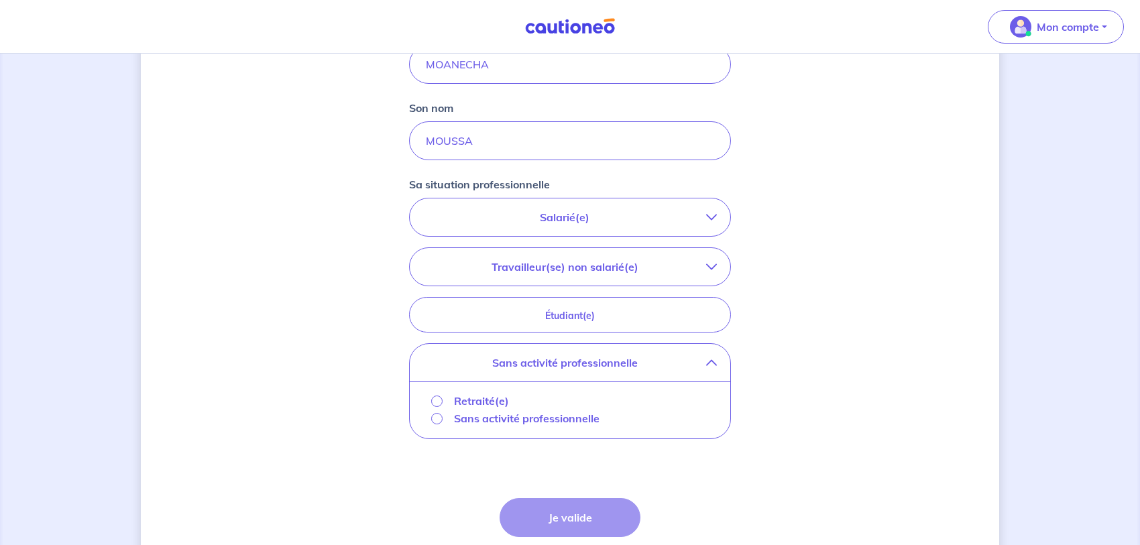
click at [573, 419] on p "Sans activité professionnelle" at bounding box center [527, 419] width 146 height 16
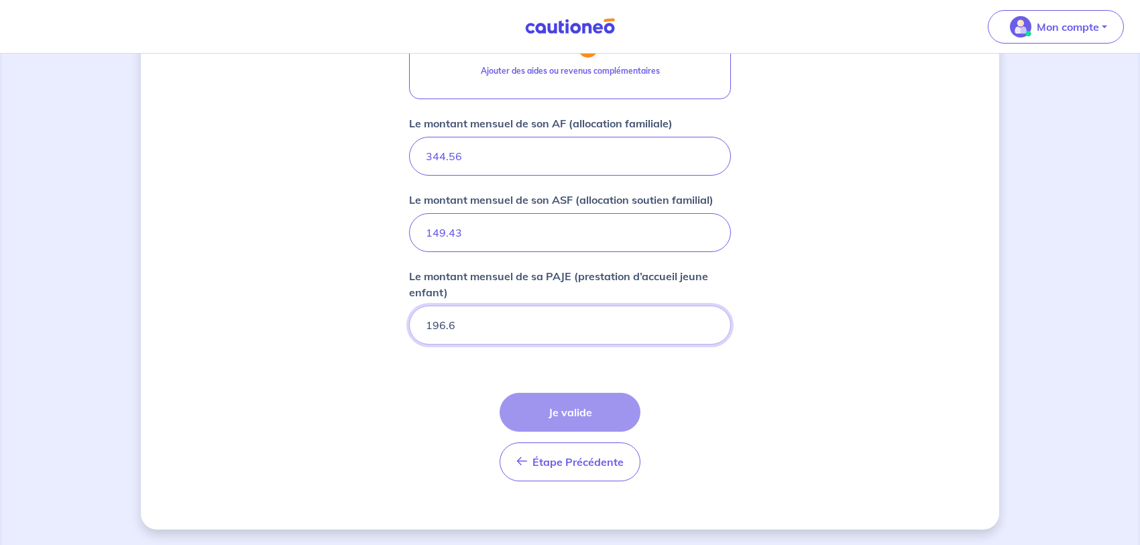
scroll to position [681, 0]
click at [577, 424] on div "Étape Précédente Précédent Je valide Je valide" at bounding box center [570, 436] width 141 height 89
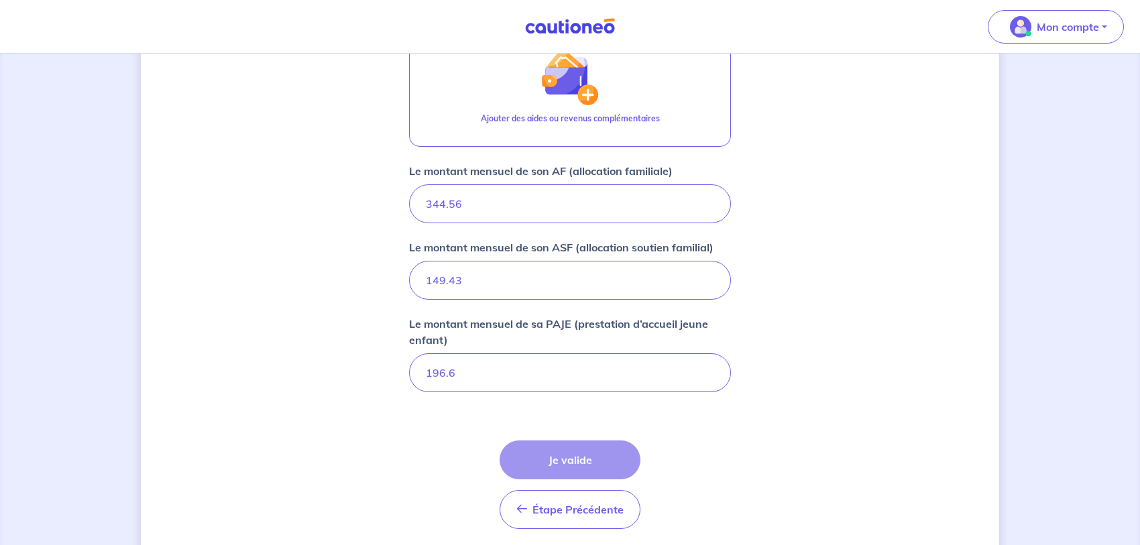
scroll to position [612, 0]
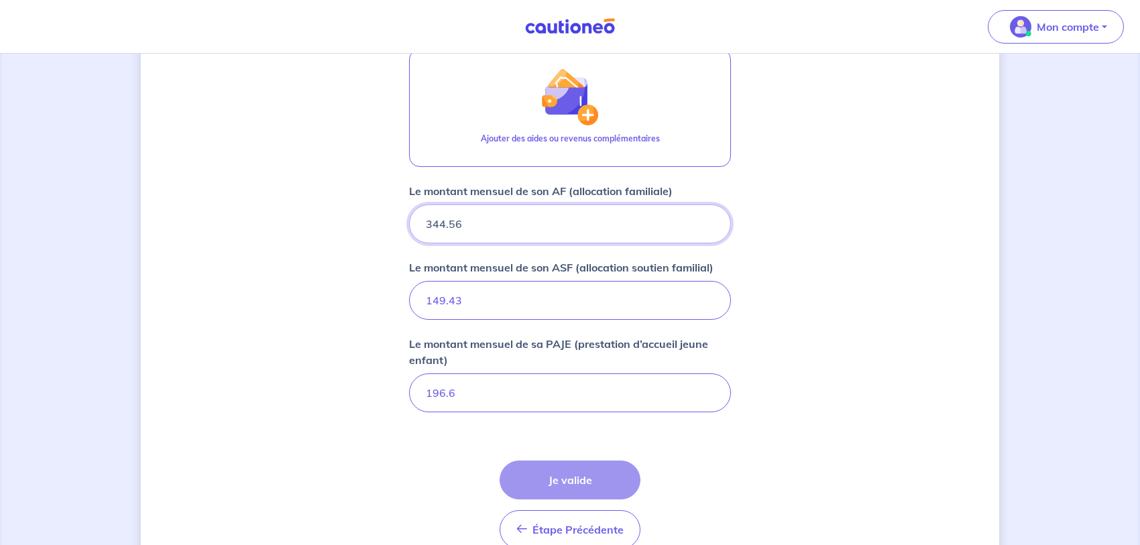
click at [545, 211] on input "344.56" at bounding box center [570, 224] width 322 height 39
type input "344"
click at [496, 293] on input "149.43" at bounding box center [570, 300] width 322 height 39
type input "149"
click at [551, 392] on input "196.6" at bounding box center [570, 393] width 322 height 39
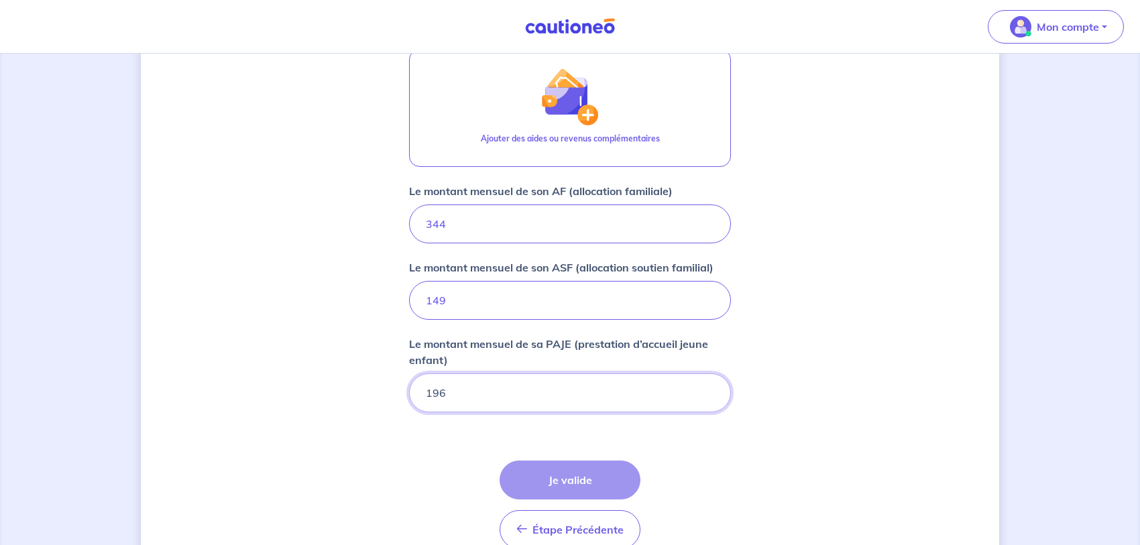
type input "196"
click at [813, 195] on div "Concernant vos locataires 💡 Pour info : nous acceptons les personnes seules, le…" at bounding box center [570, 27] width 859 height 1140
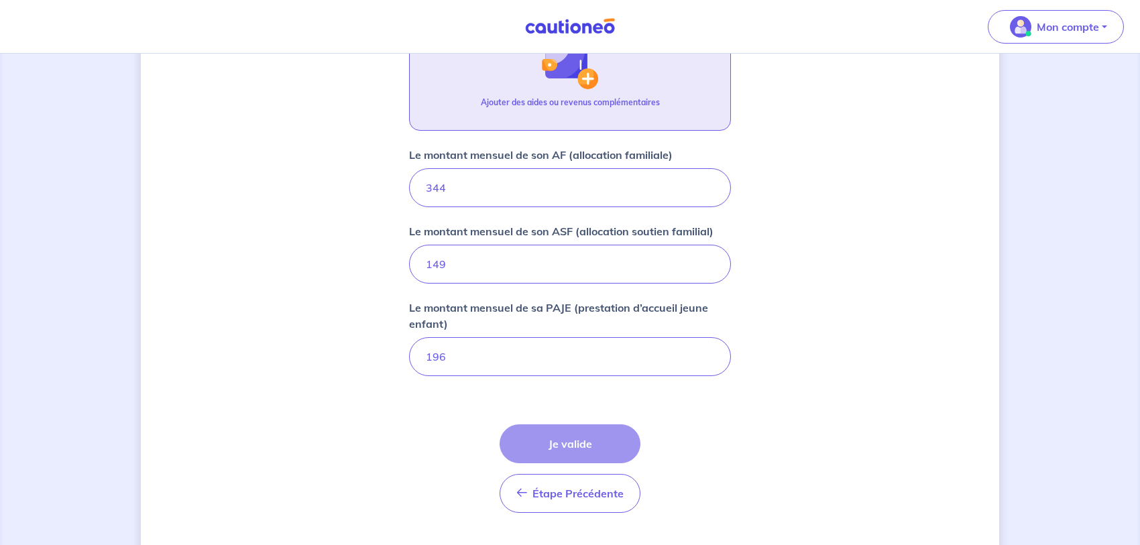
scroll to position [681, 0]
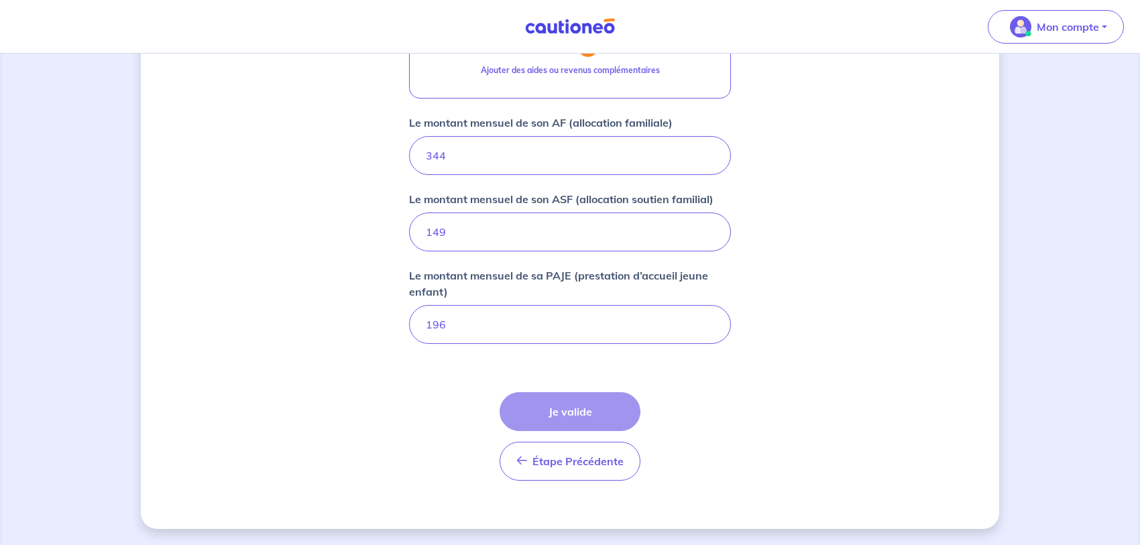
click at [581, 418] on div "Étape Précédente Précédent Je valide Je valide" at bounding box center [570, 436] width 141 height 89
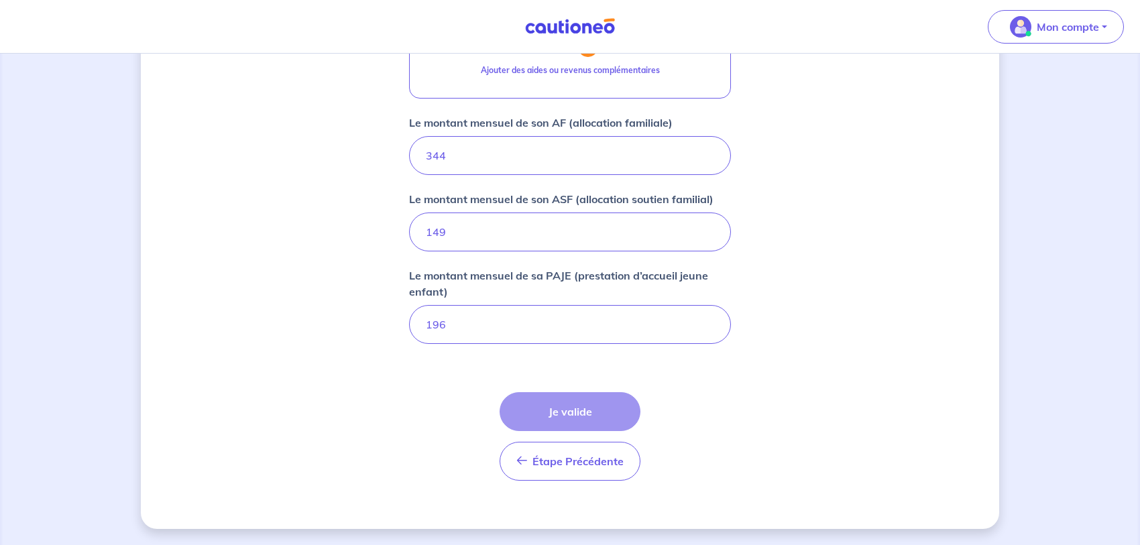
click at [627, 386] on form "Locataire 1 Son prénom [PERSON_NAME] Son nom MOUSSA Sa situation professionnell…" at bounding box center [570, 68] width 322 height 848
click at [608, 404] on div "Étape Précédente Précédent Je valide Je valide" at bounding box center [570, 436] width 141 height 89
click at [590, 413] on div "Étape Précédente Précédent Je valide Je valide" at bounding box center [570, 436] width 141 height 89
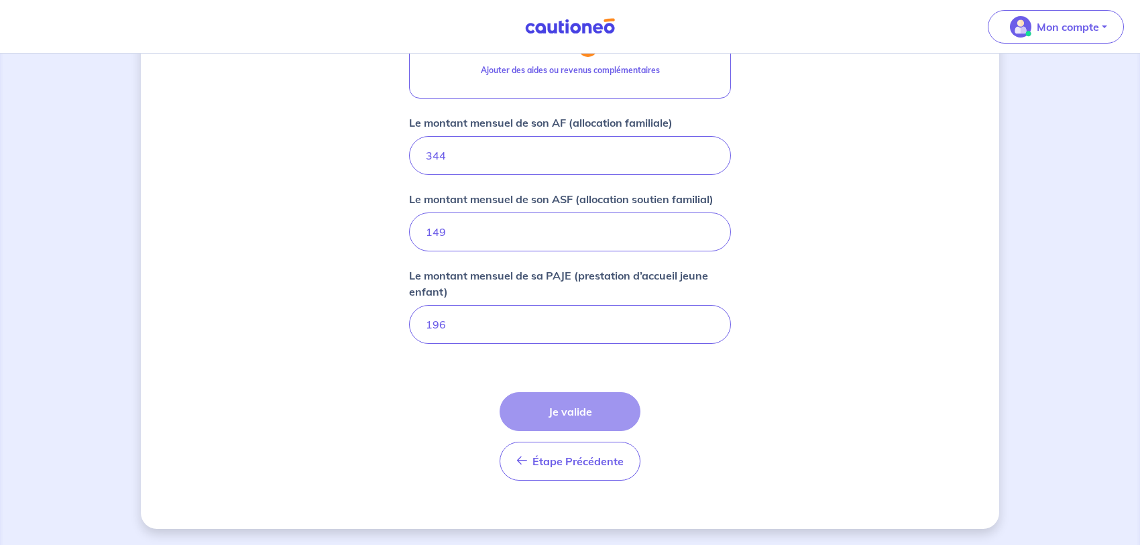
click at [590, 413] on div "Étape Précédente Précédent Je valide Je valide" at bounding box center [570, 436] width 141 height 89
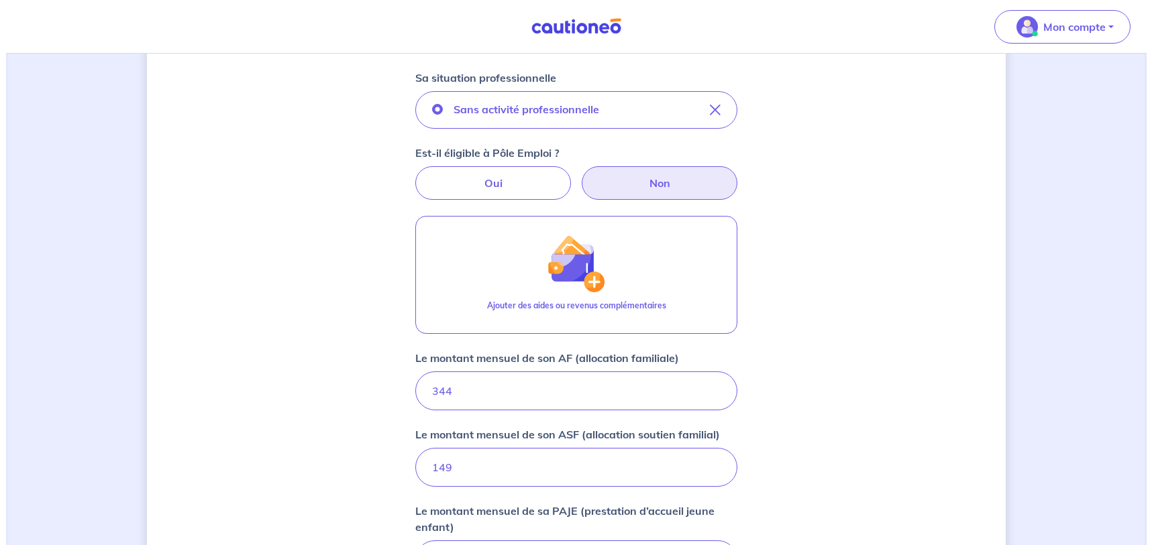
scroll to position [476, 0]
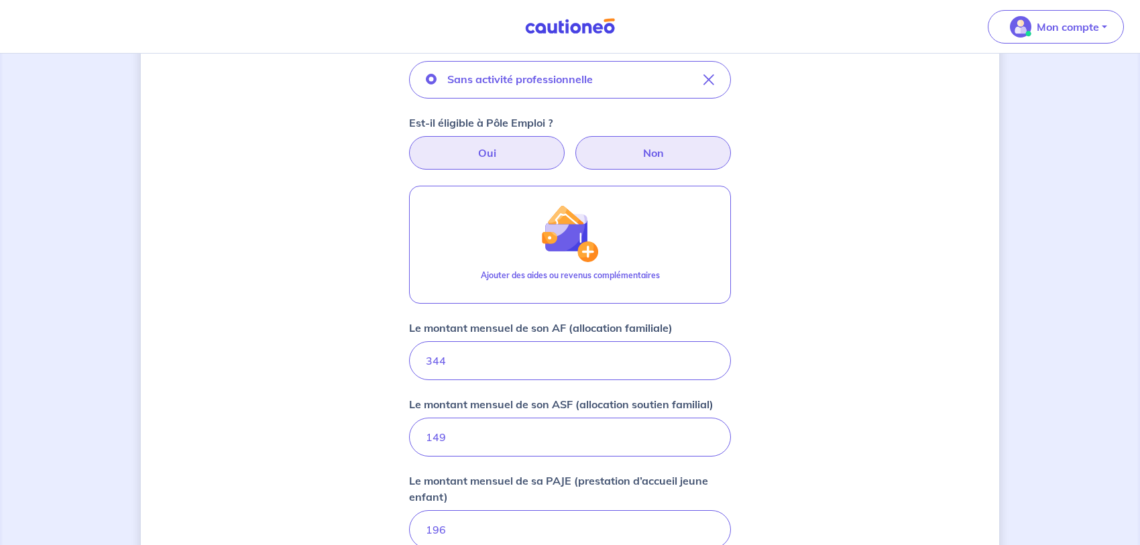
click at [476, 156] on label "Oui" at bounding box center [487, 153] width 156 height 34
click at [566, 145] on input "Oui" at bounding box center [570, 140] width 9 height 9
radio input "true"
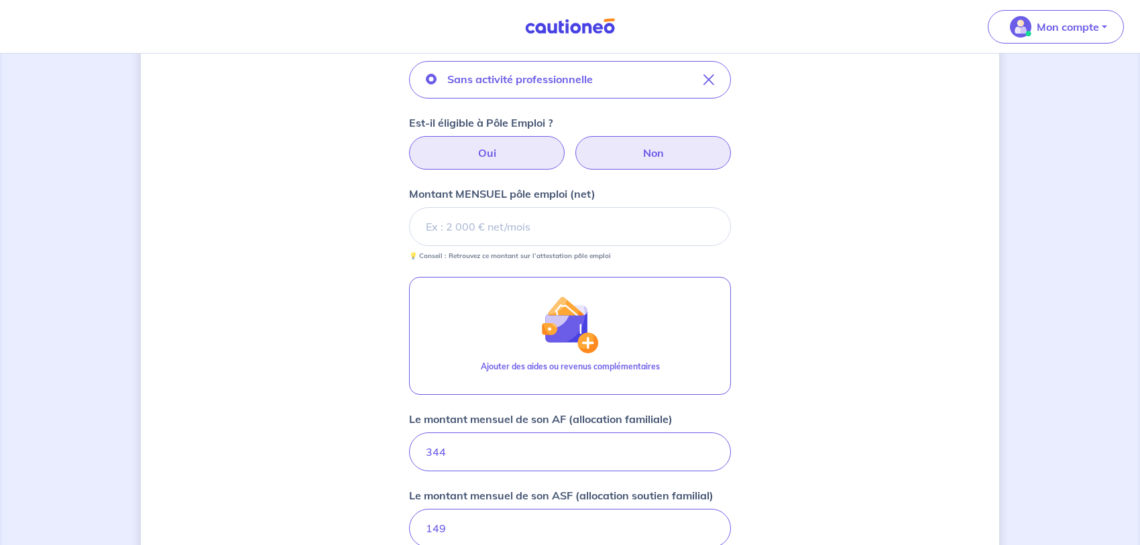
click at [627, 146] on label "Non" at bounding box center [654, 153] width 156 height 34
click at [575, 145] on input "Non" at bounding box center [570, 140] width 9 height 9
radio input "true"
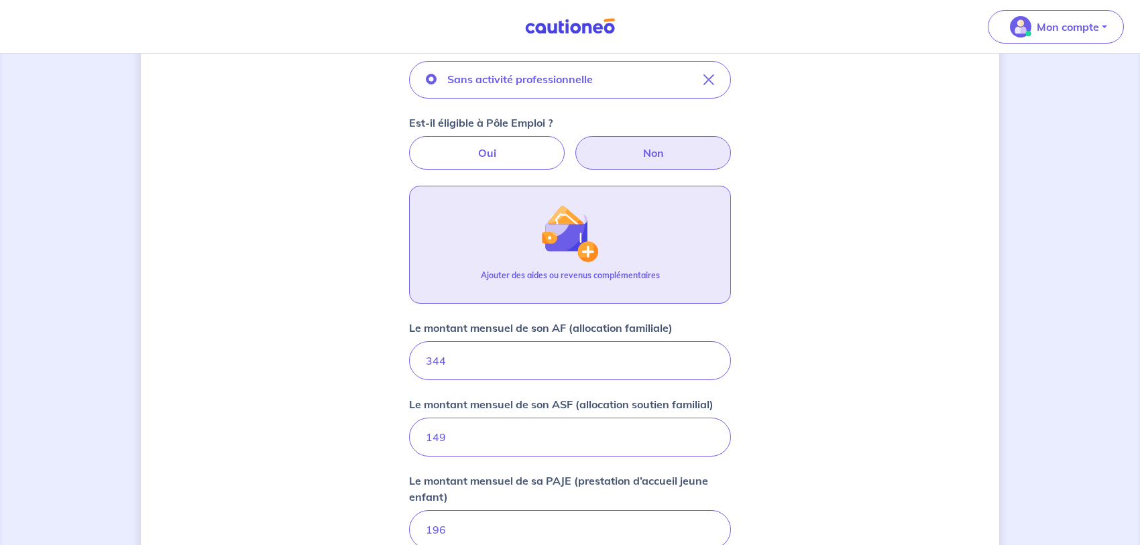
click at [614, 244] on button "Ajouter des aides ou revenus complémentaires" at bounding box center [570, 245] width 322 height 118
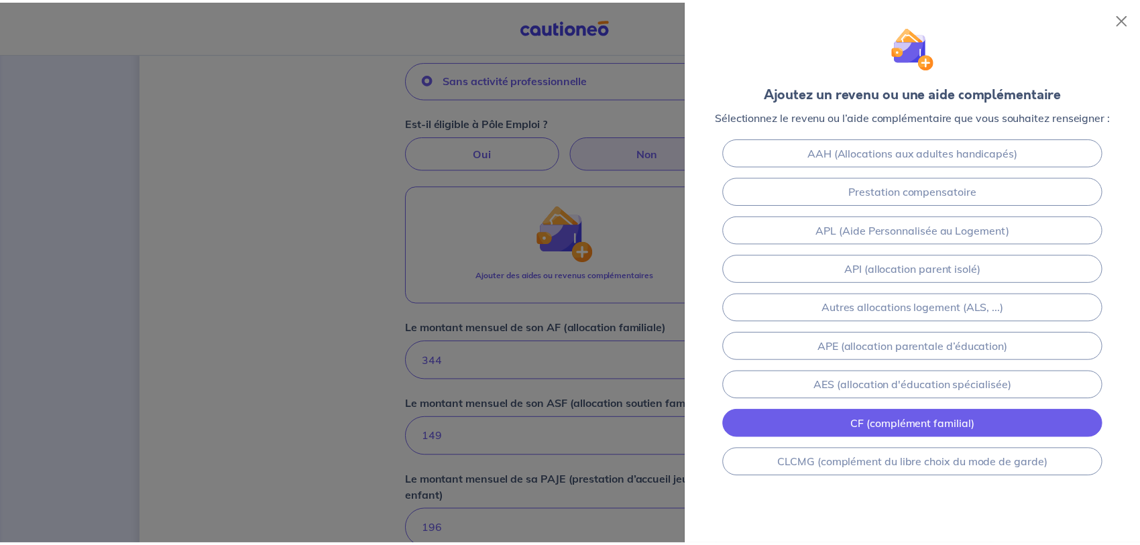
scroll to position [85, 0]
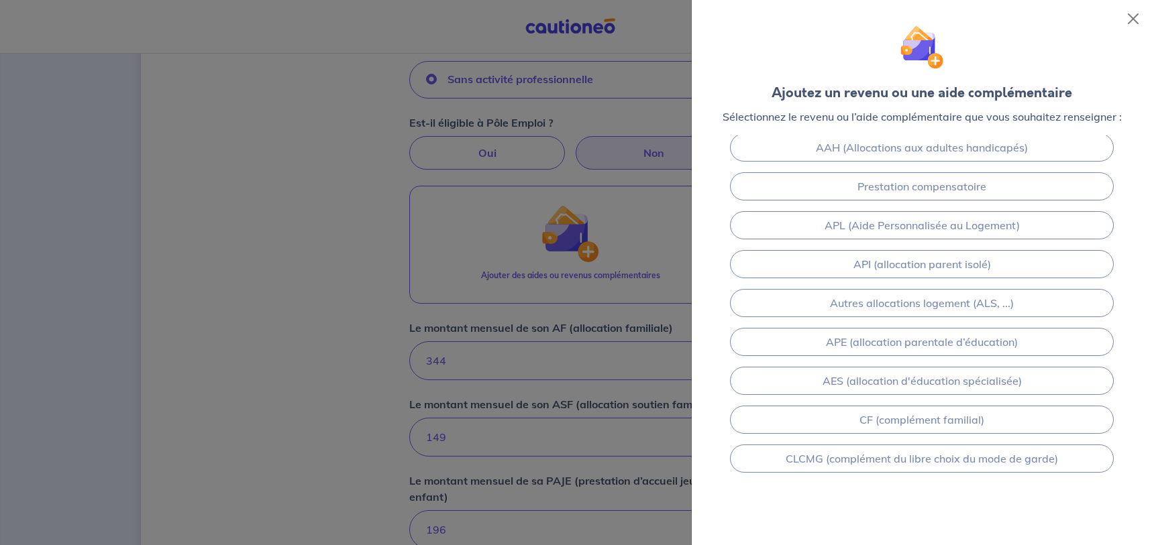
click at [555, 329] on div at bounding box center [576, 272] width 1152 height 545
click at [1124, 14] on button "Close" at bounding box center [1132, 18] width 21 height 21
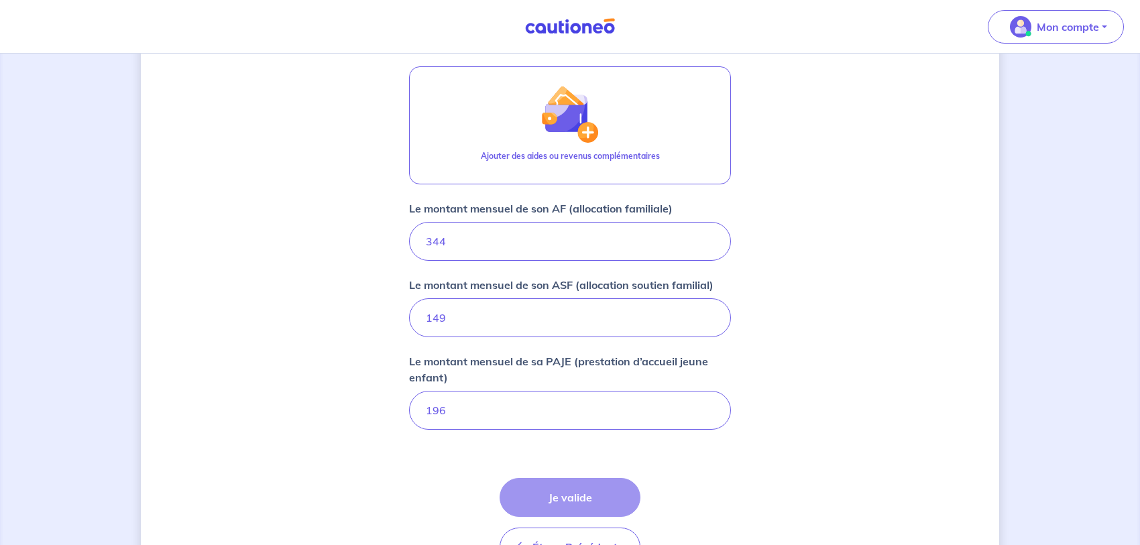
scroll to position [681, 0]
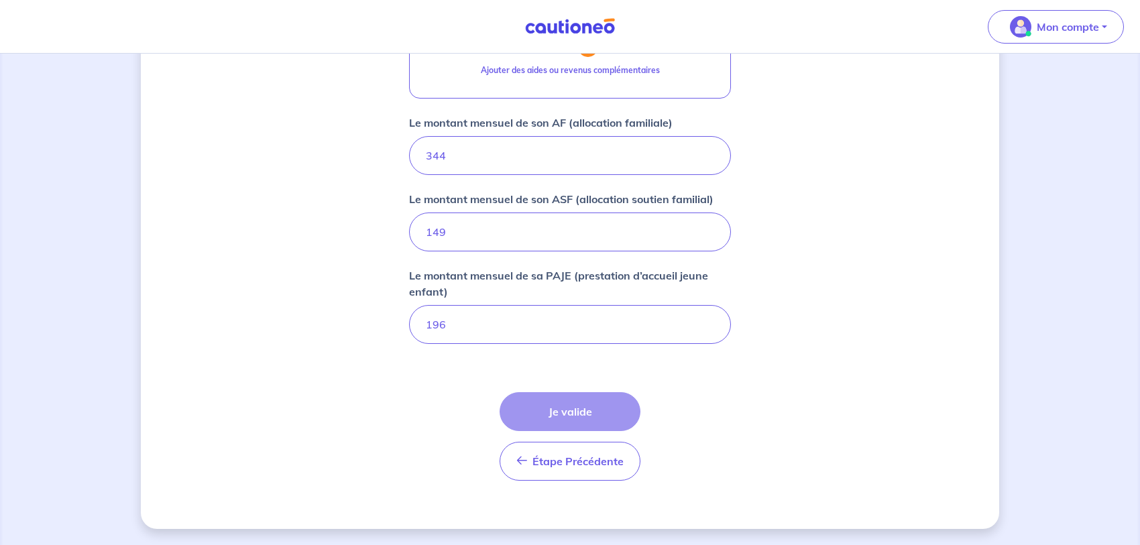
click at [598, 409] on div "Étape Précédente Précédent Je valide Je valide" at bounding box center [570, 436] width 141 height 89
click at [608, 456] on span "Étape Précédente" at bounding box center [578, 461] width 91 height 13
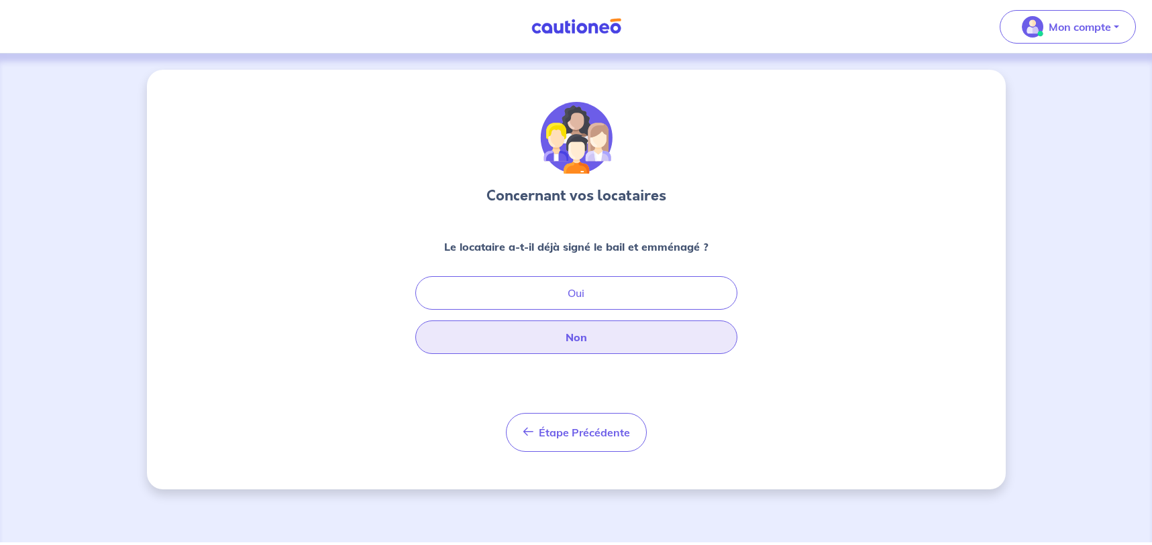
click at [647, 336] on button "Non" at bounding box center [576, 338] width 322 height 34
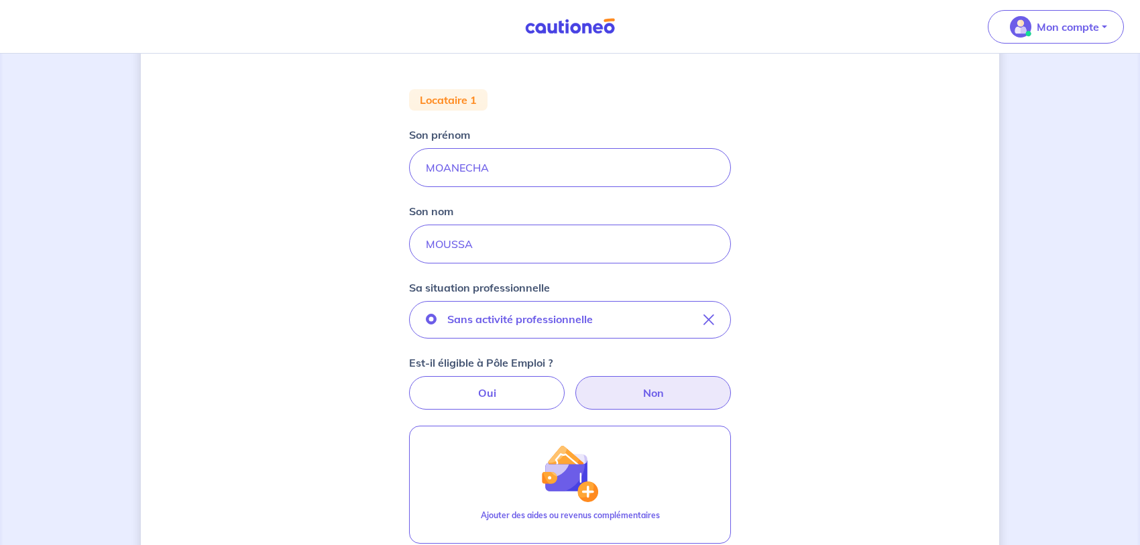
scroll to position [681, 0]
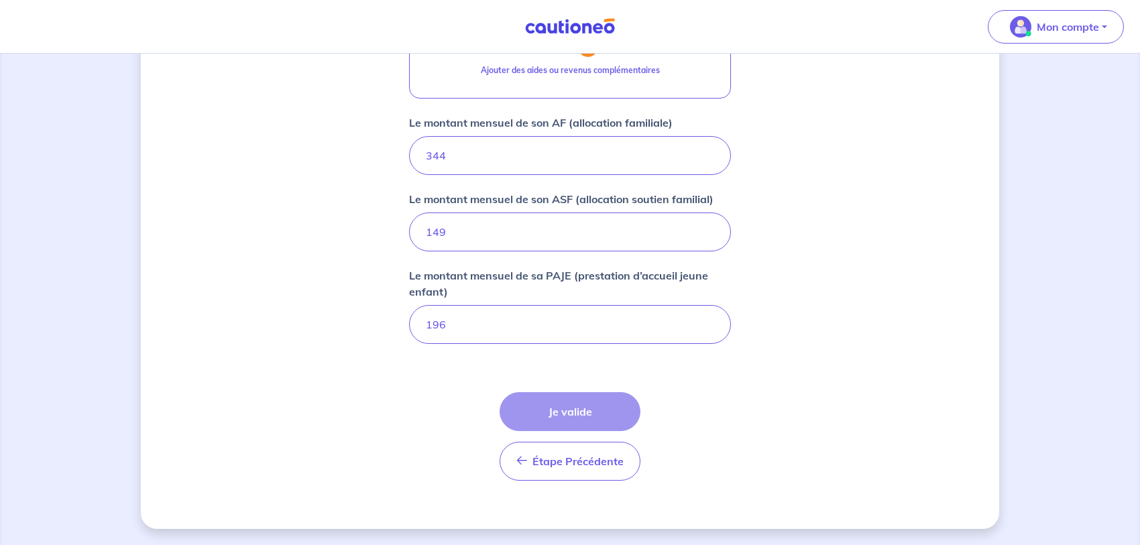
click at [618, 421] on div "Étape Précédente Précédent Je valide Je valide" at bounding box center [570, 436] width 141 height 89
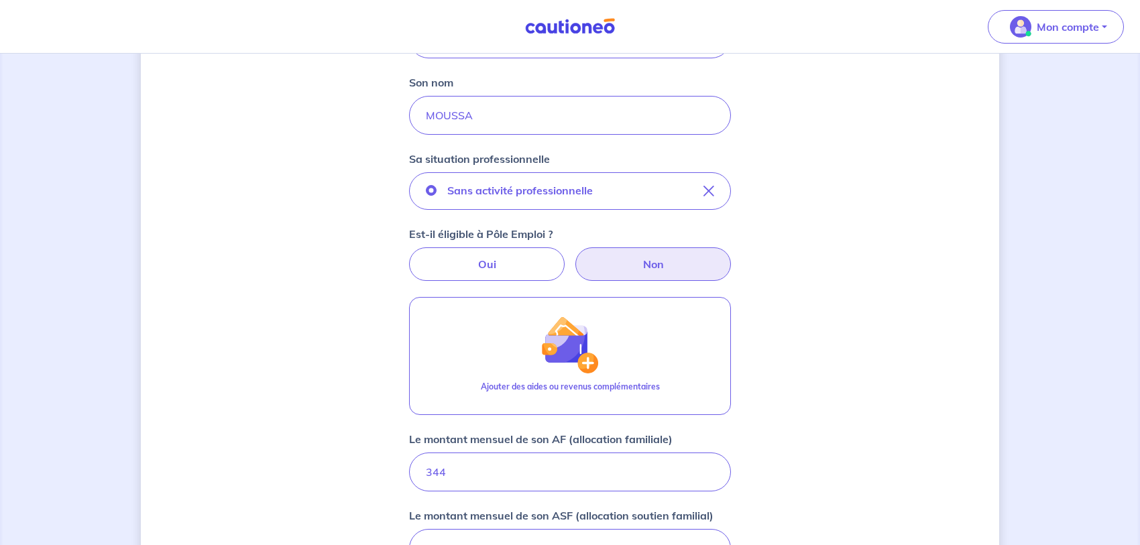
scroll to position [339, 0]
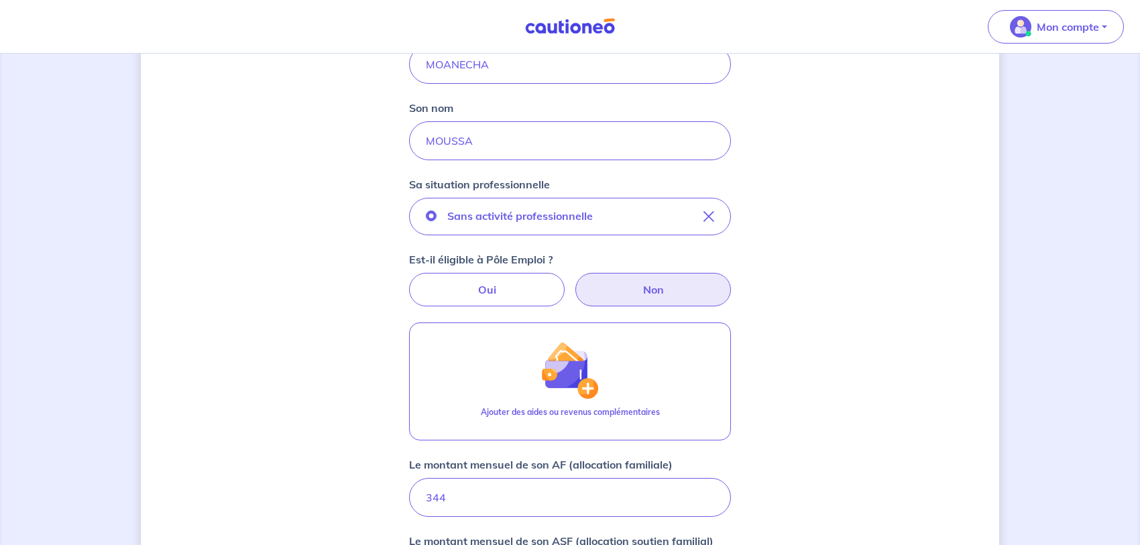
click at [649, 303] on label "Non" at bounding box center [654, 290] width 156 height 34
click at [575, 282] on input "Non" at bounding box center [570, 277] width 9 height 9
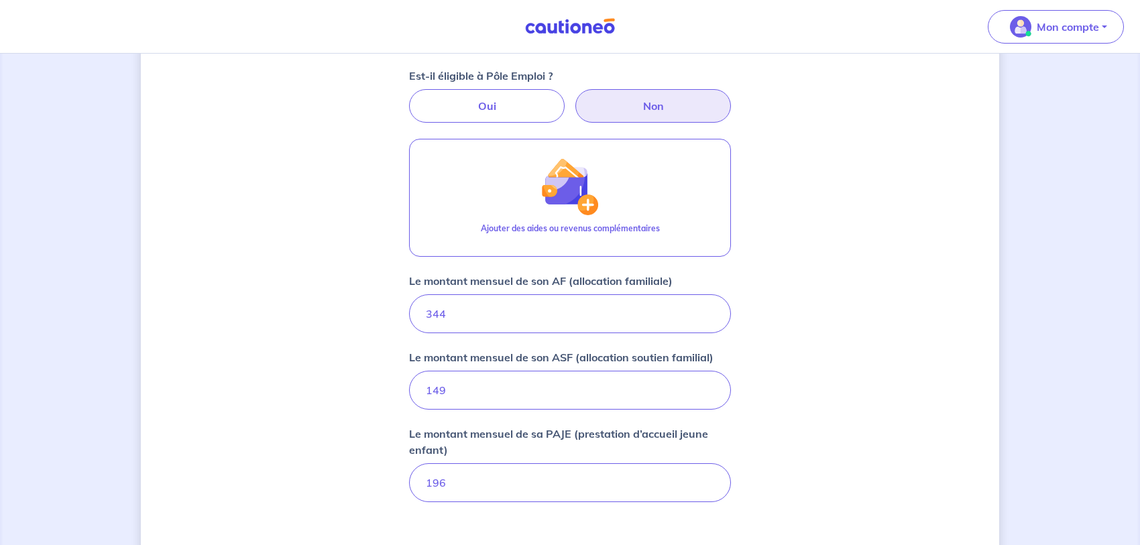
scroll to position [544, 0]
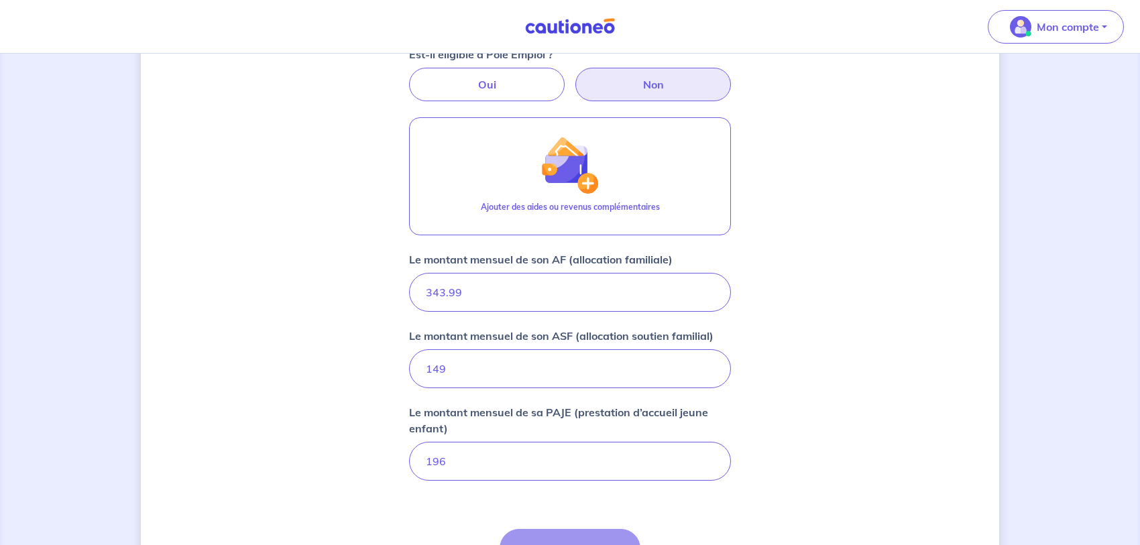
type input "343.99"
click at [706, 295] on input "343.99" at bounding box center [570, 292] width 322 height 39
click at [707, 286] on input "343.99" at bounding box center [570, 292] width 322 height 39
type input "148.99"
click at [712, 374] on input "148.99" at bounding box center [570, 368] width 322 height 39
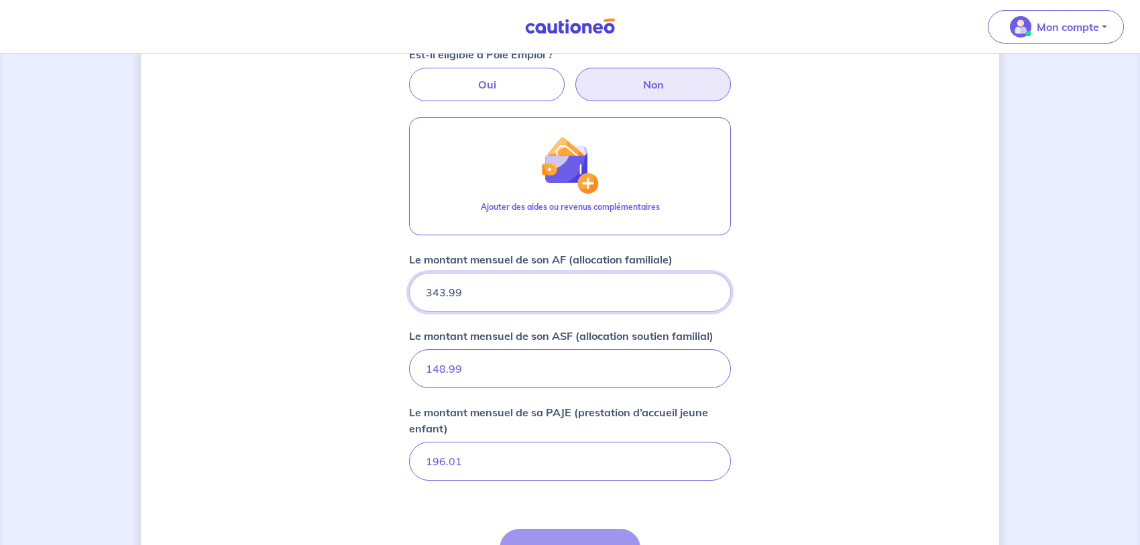
type input "196.01"
click at [708, 456] on input "196.01" at bounding box center [570, 461] width 322 height 39
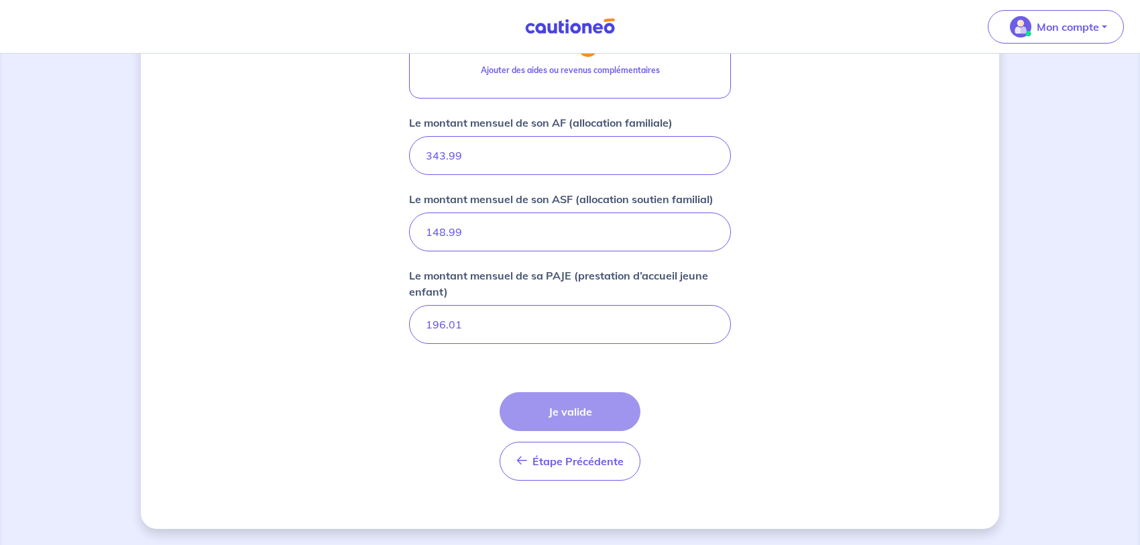
click at [567, 402] on div "Étape Précédente Précédent Je valide Je valide" at bounding box center [570, 436] width 141 height 89
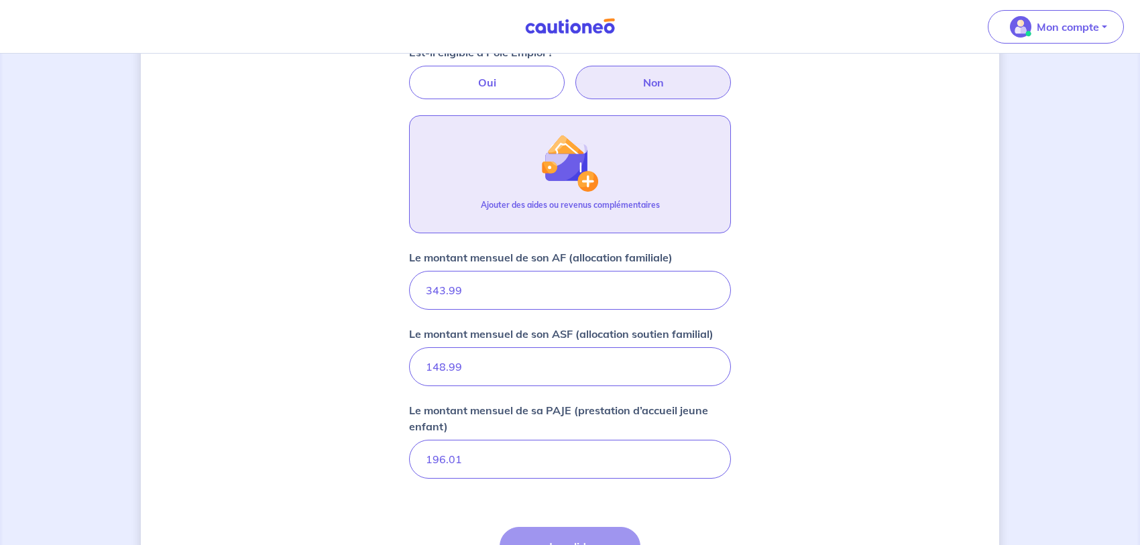
scroll to position [544, 0]
click at [612, 176] on button "Ajouter des aides ou revenus complémentaires" at bounding box center [570, 176] width 322 height 118
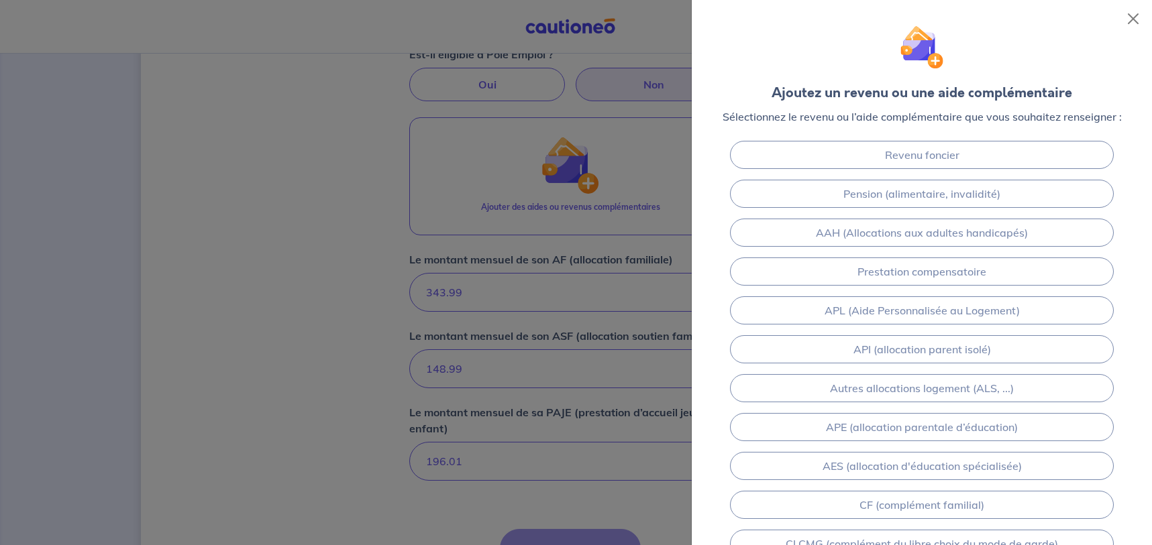
click at [718, 159] on div "Revenu foncier Pension (alimentaire, invalidité) AAH (Allocations aux adultes h…" at bounding box center [922, 350] width 460 height 428
click at [637, 148] on div at bounding box center [576, 272] width 1152 height 545
click at [1124, 18] on button "Close" at bounding box center [1132, 18] width 21 height 21
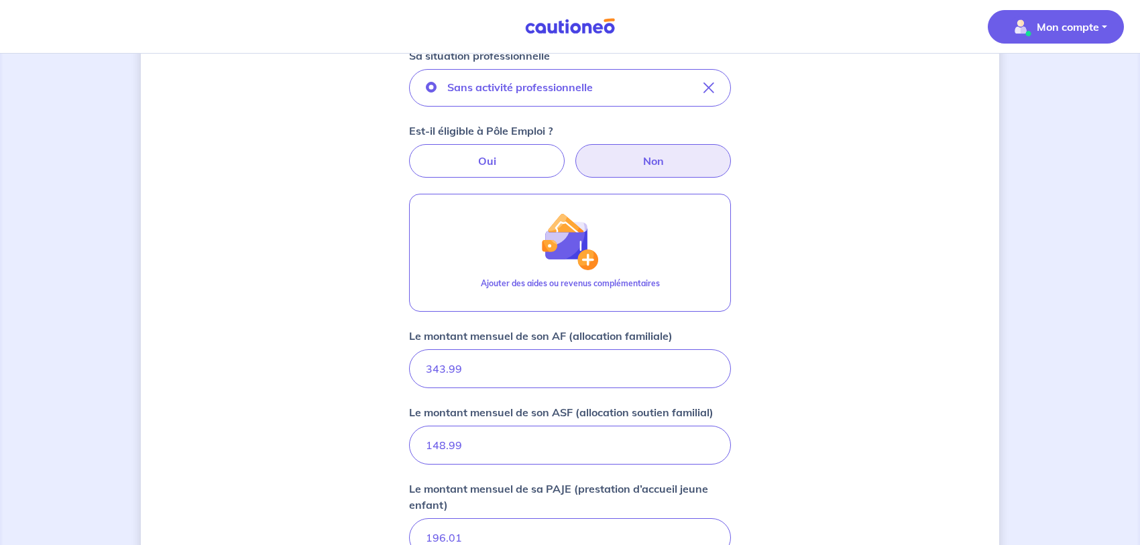
scroll to position [407, 0]
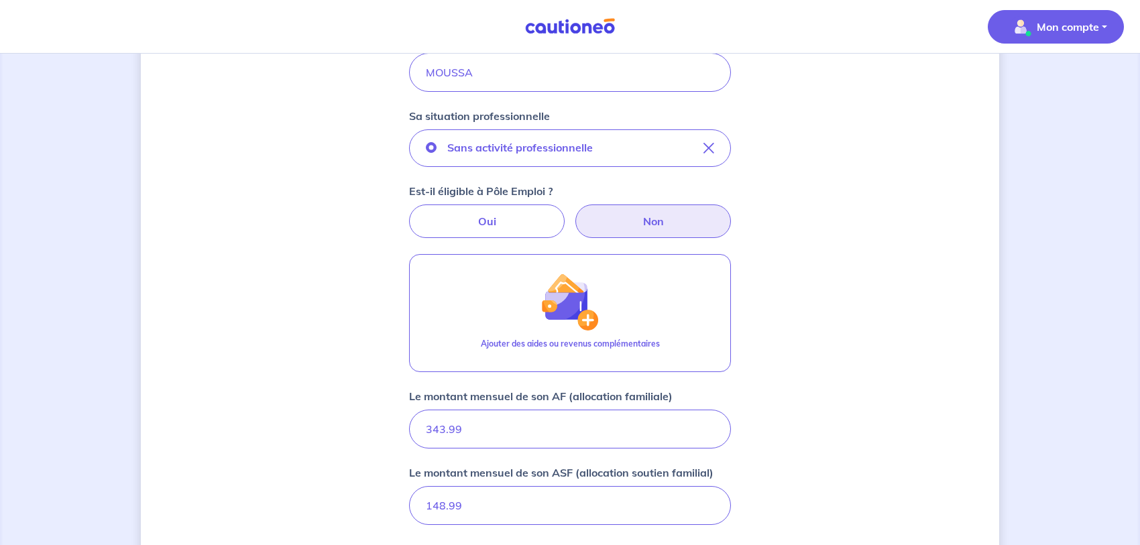
click at [1058, 22] on p "Mon compte" at bounding box center [1068, 27] width 62 height 16
click at [1052, 126] on div "Mes informations Me déconnecter" at bounding box center [1043, 99] width 120 height 87
click at [1047, 121] on link "Me déconnecter" at bounding box center [1043, 115] width 108 height 21
